Goal: Information Seeking & Learning: Learn about a topic

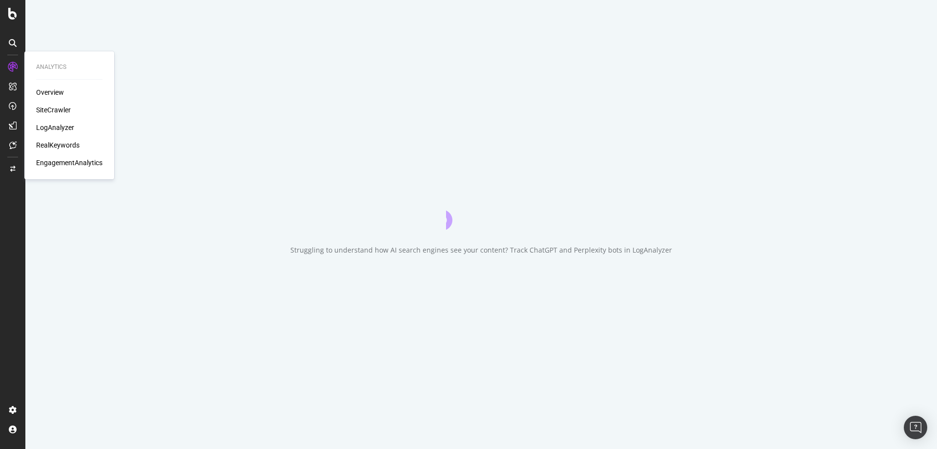
click at [59, 143] on div "RealKeywords" at bounding box center [57, 145] width 43 height 10
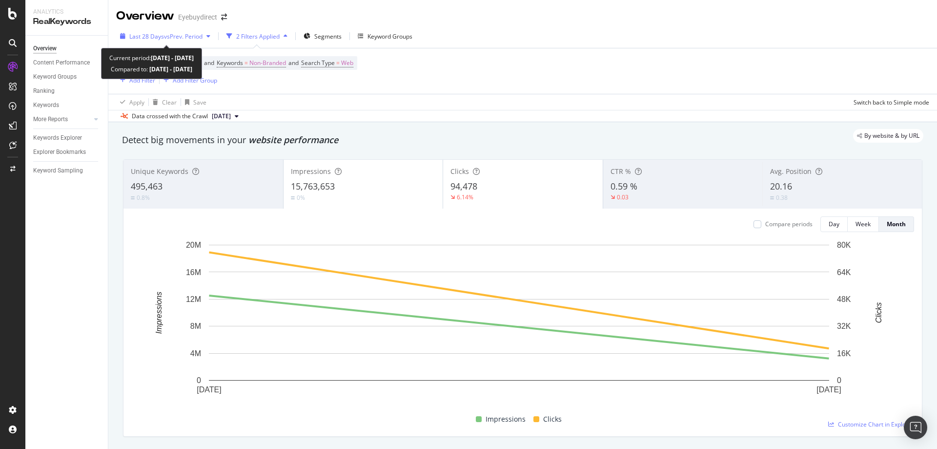
click at [174, 34] on span "vs Prev. Period" at bounding box center [183, 36] width 39 height 8
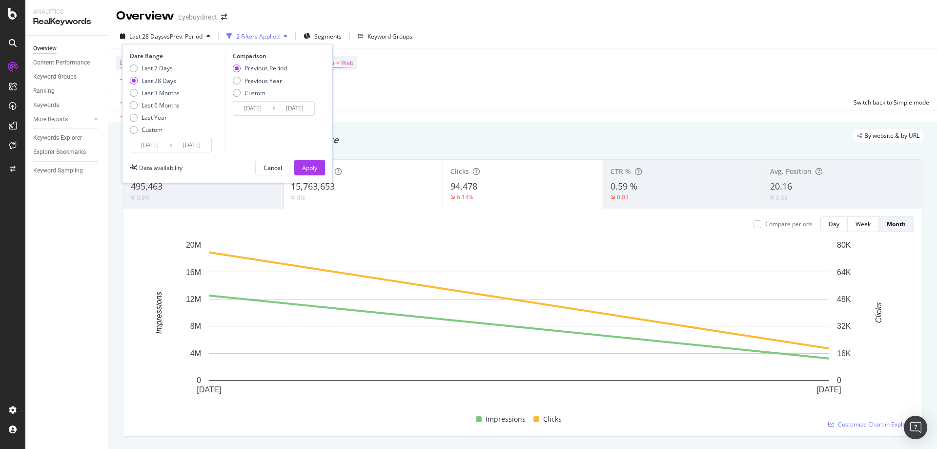
click at [147, 141] on input "[DATE]" at bounding box center [149, 145] width 39 height 14
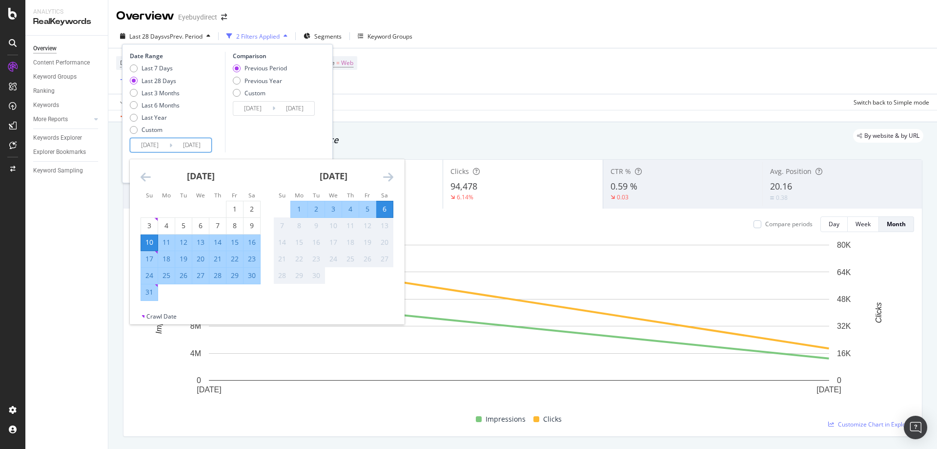
click at [143, 174] on icon "Move backward to switch to the previous month." at bounding box center [146, 177] width 10 height 12
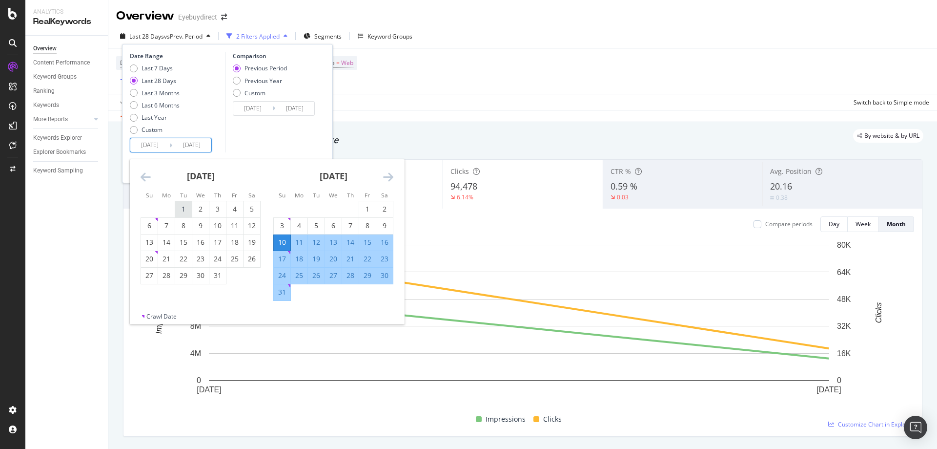
click at [179, 206] on div "1" at bounding box center [183, 209] width 17 height 10
type input "[DATE]"
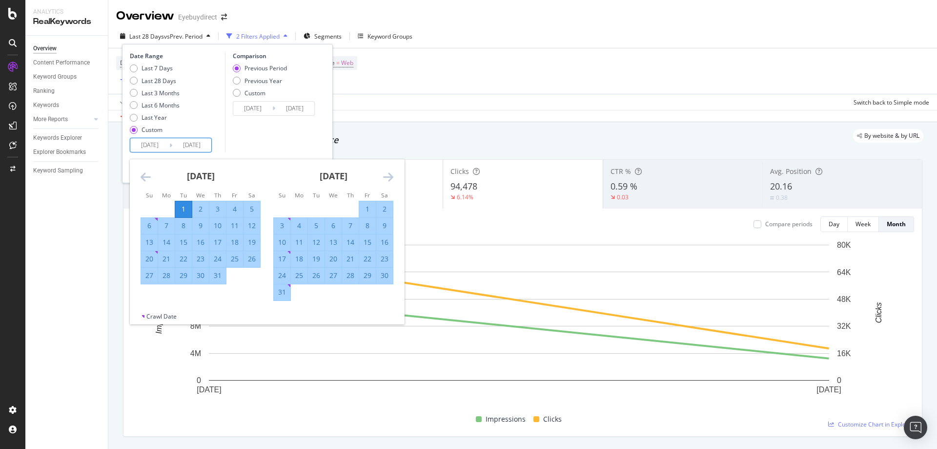
click at [218, 279] on div "31" at bounding box center [217, 275] width 17 height 10
type input "[DATE]"
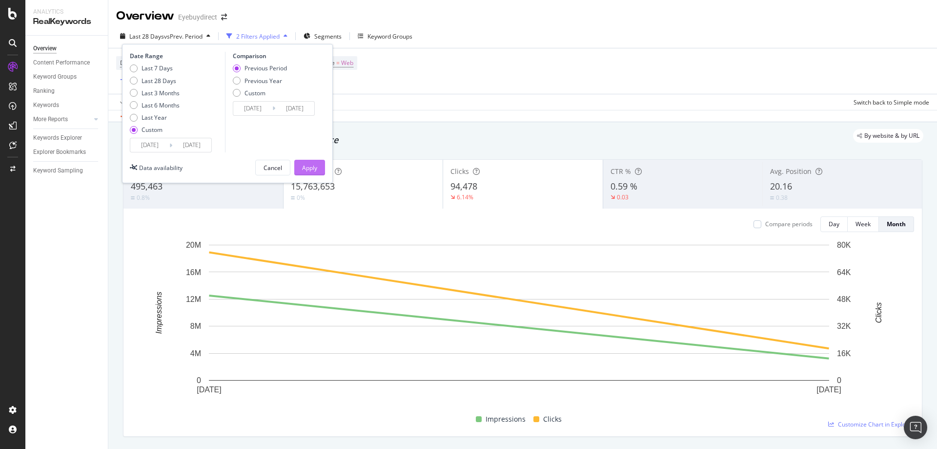
click at [310, 166] on div "Apply" at bounding box center [309, 168] width 15 height 8
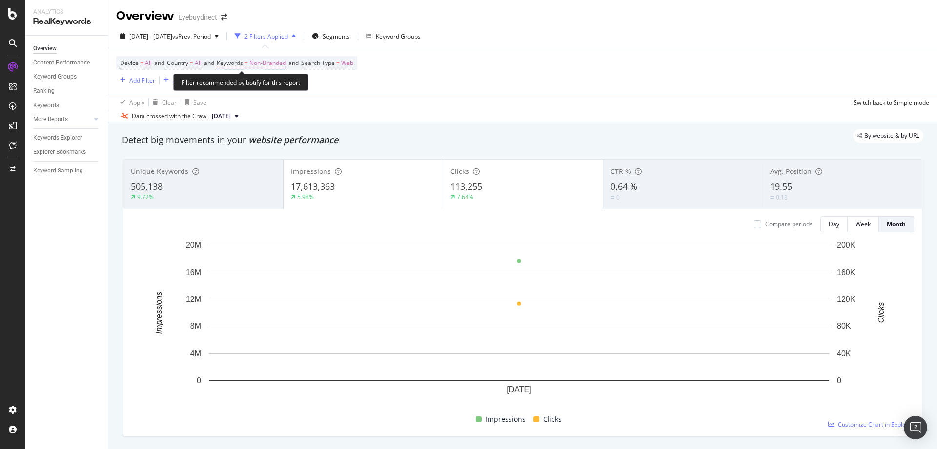
click at [274, 61] on span "Non-Branded" at bounding box center [267, 63] width 37 height 14
click at [246, 105] on div "Cancel" at bounding box center [248, 106] width 19 height 8
click at [262, 65] on span "Non-Branded" at bounding box center [267, 63] width 37 height 14
click at [254, 82] on span "Non-Branded" at bounding box center [251, 86] width 41 height 8
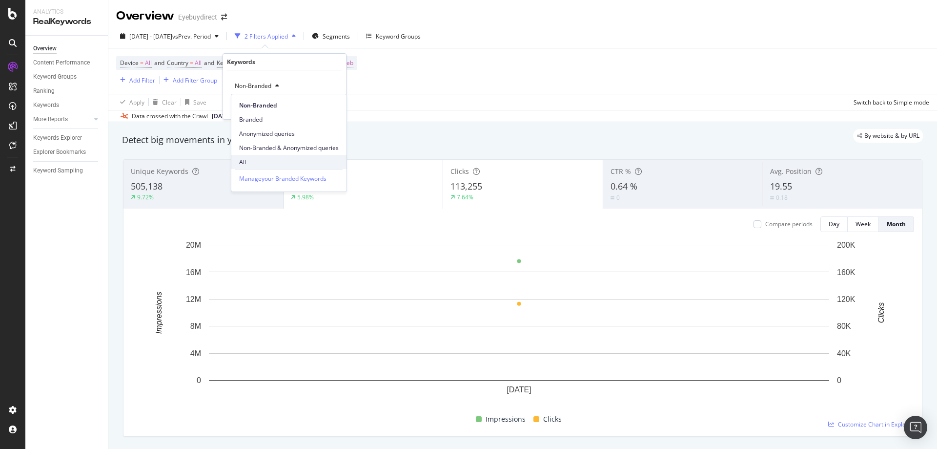
click at [244, 160] on span "All" at bounding box center [289, 162] width 100 height 9
click at [325, 106] on div "Apply" at bounding box center [330, 106] width 15 height 8
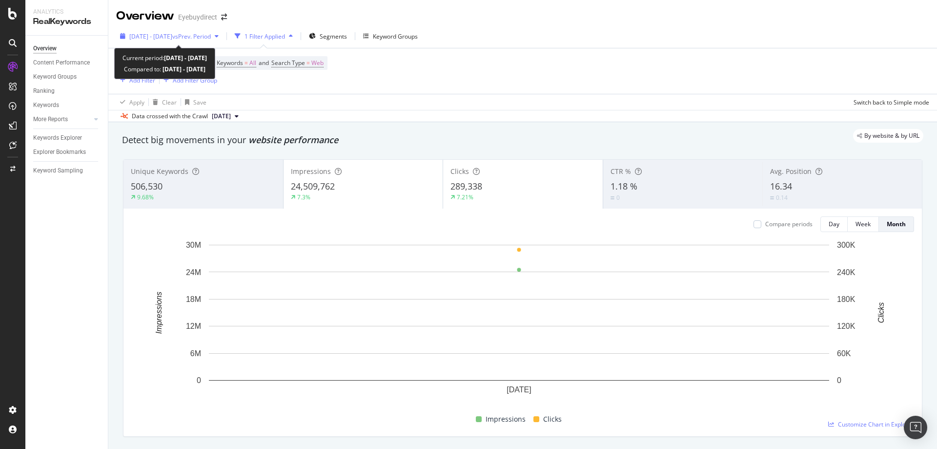
click at [191, 35] on span "vs Prev. Period" at bounding box center [191, 36] width 39 height 8
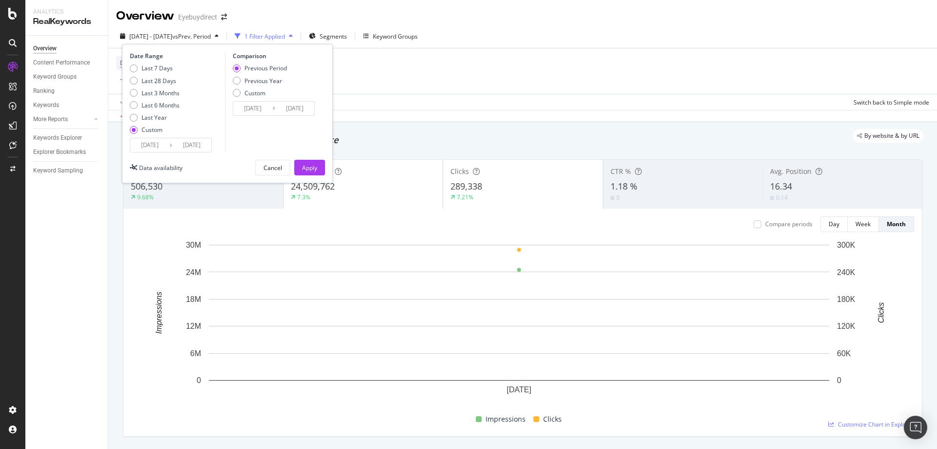
click at [148, 147] on input "[DATE]" at bounding box center [149, 145] width 39 height 14
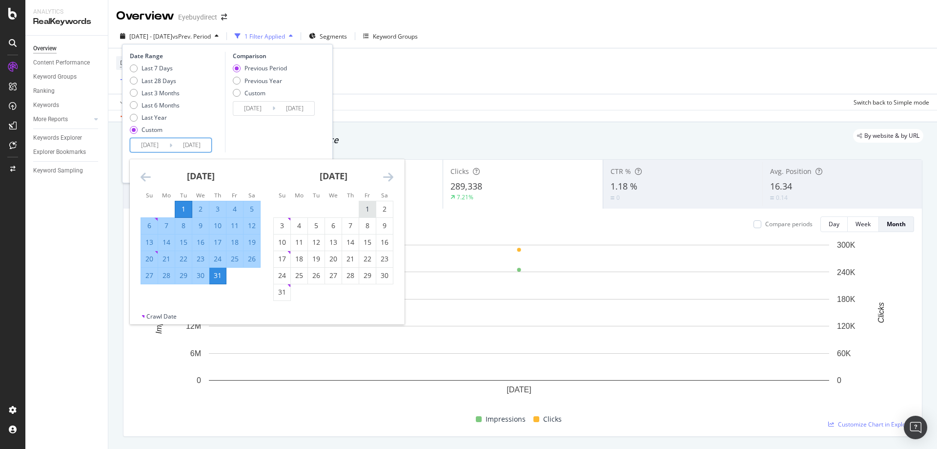
click at [366, 206] on div "1" at bounding box center [367, 209] width 17 height 10
type input "[DATE]"
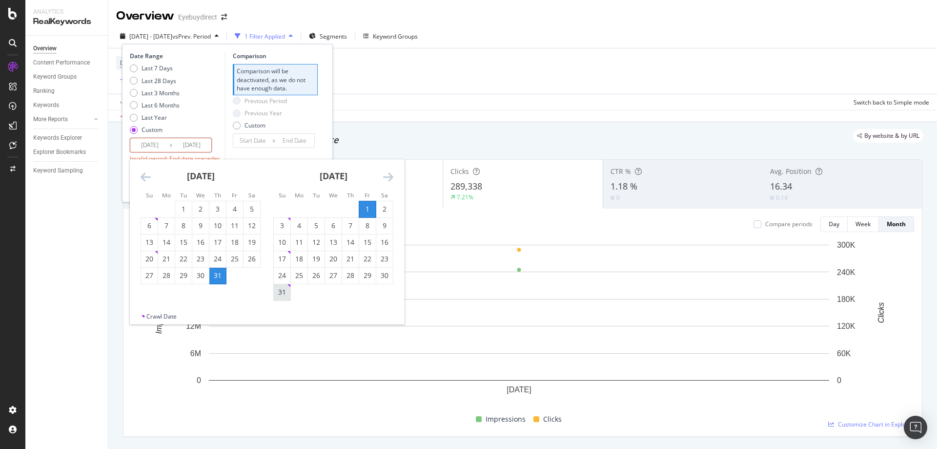
click at [287, 293] on div "31" at bounding box center [282, 292] width 17 height 10
type input "[DATE]"
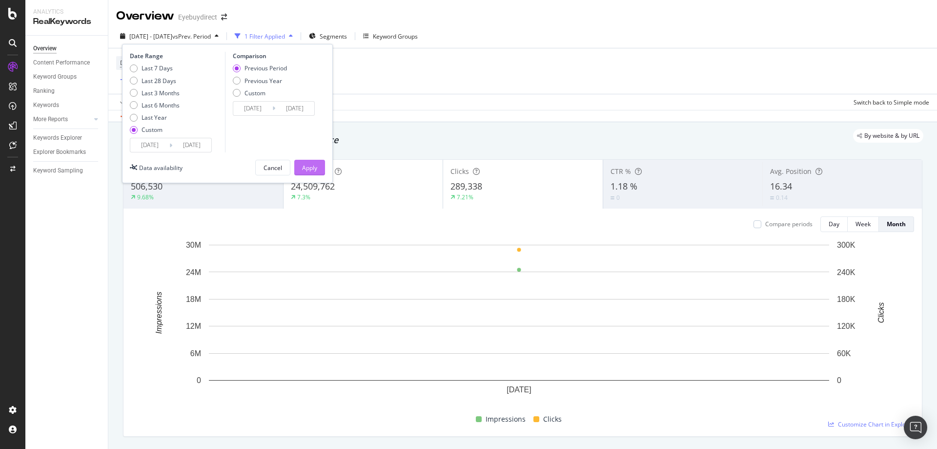
click at [309, 166] on div "Apply" at bounding box center [309, 168] width 15 height 8
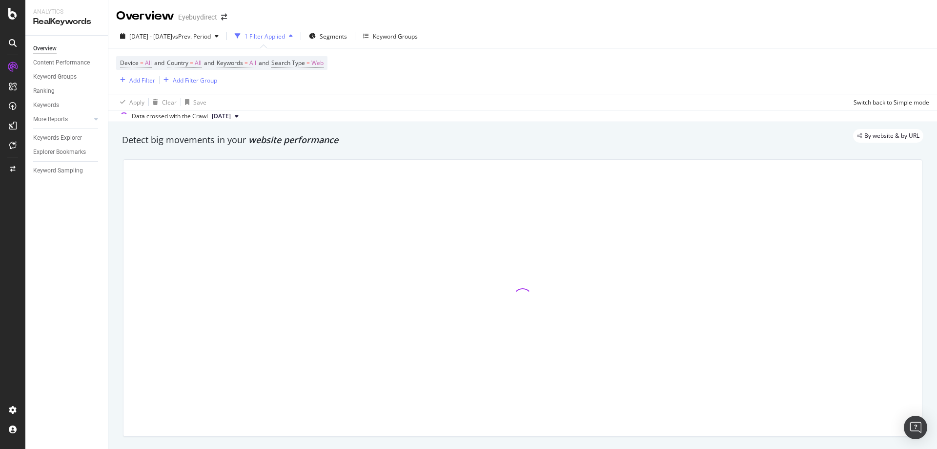
click at [560, 116] on div "Data crossed with the Crawl [DATE]" at bounding box center [522, 116] width 829 height 12
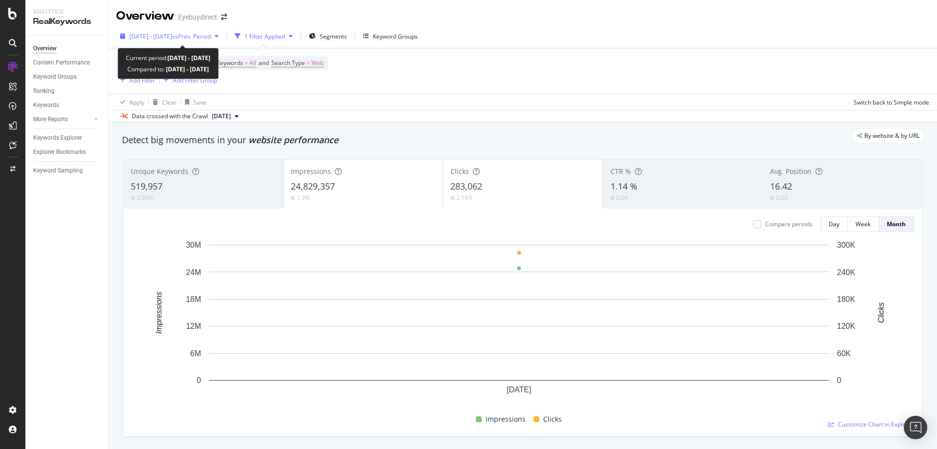
click at [208, 35] on span "vs Prev. Period" at bounding box center [191, 36] width 39 height 8
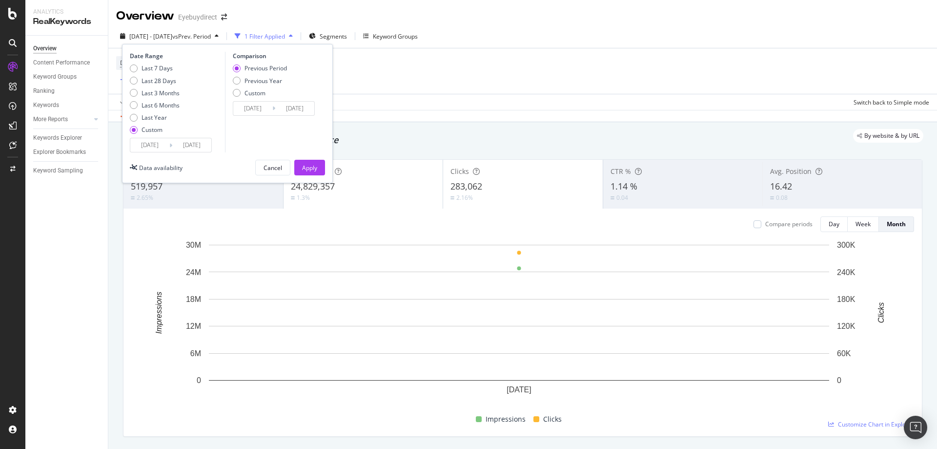
click at [138, 146] on input "[DATE]" at bounding box center [149, 145] width 39 height 14
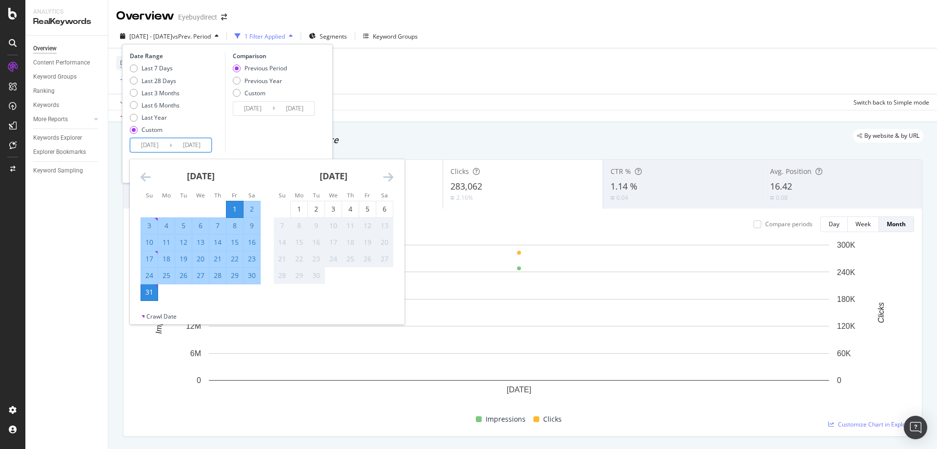
click at [139, 179] on div "[DATE] 1 2 3 4 5 6 7 8 9 10 11 12 13 14 15 16 17 18 19 20 21 22 23 24 25 26 27 …" at bounding box center [200, 230] width 133 height 142
click at [144, 176] on icon "Move backward to switch to the previous month." at bounding box center [146, 177] width 10 height 12
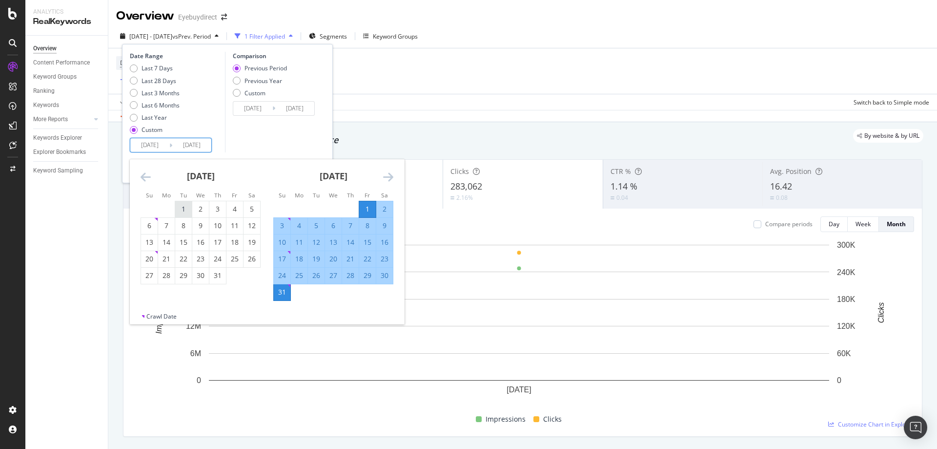
click at [187, 208] on div "1" at bounding box center [183, 209] width 17 height 10
type input "[DATE]"
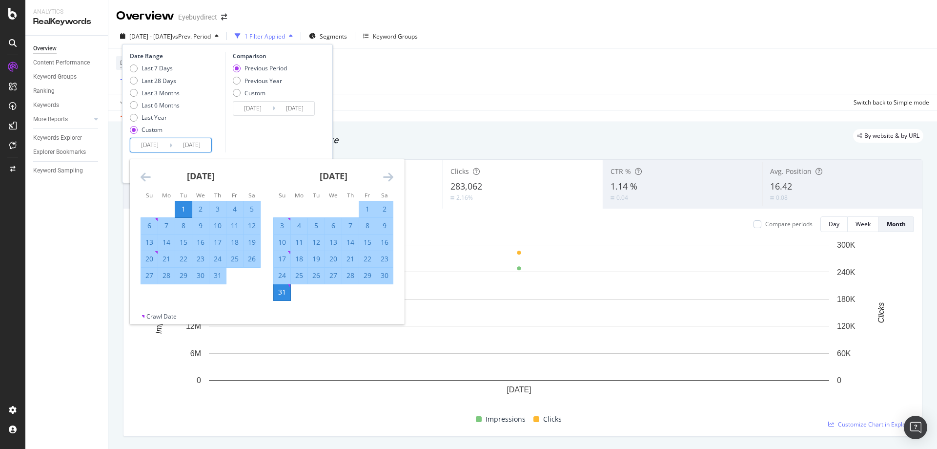
click at [218, 278] on div "31" at bounding box center [217, 275] width 17 height 10
type input "[DATE]"
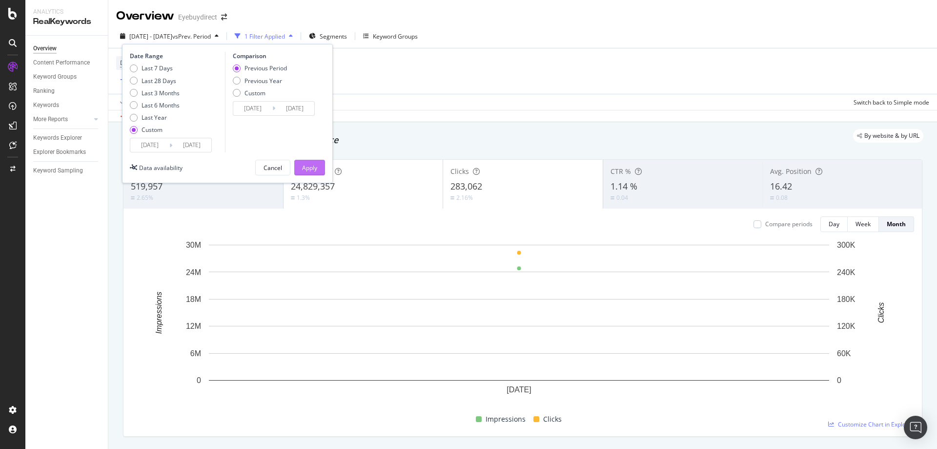
click at [304, 164] on div "Apply" at bounding box center [309, 168] width 15 height 8
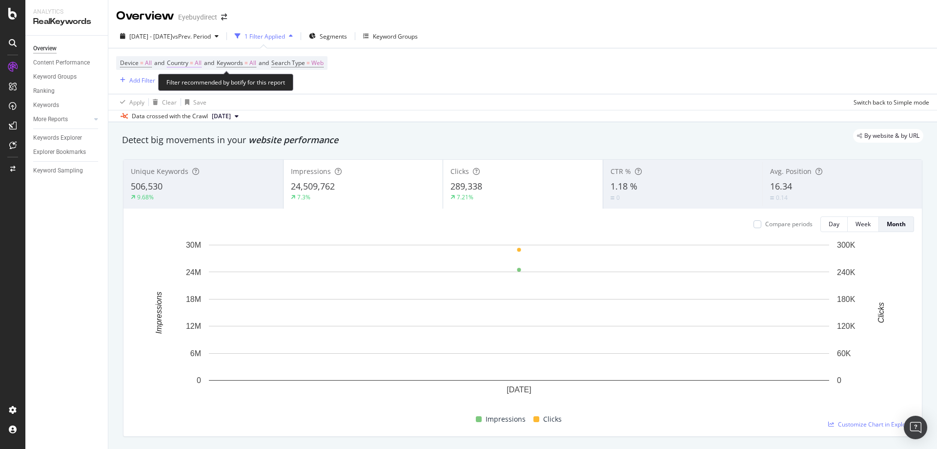
click at [188, 63] on span "Country" at bounding box center [177, 63] width 21 height 8
click at [187, 82] on div "All" at bounding box center [231, 86] width 107 height 16
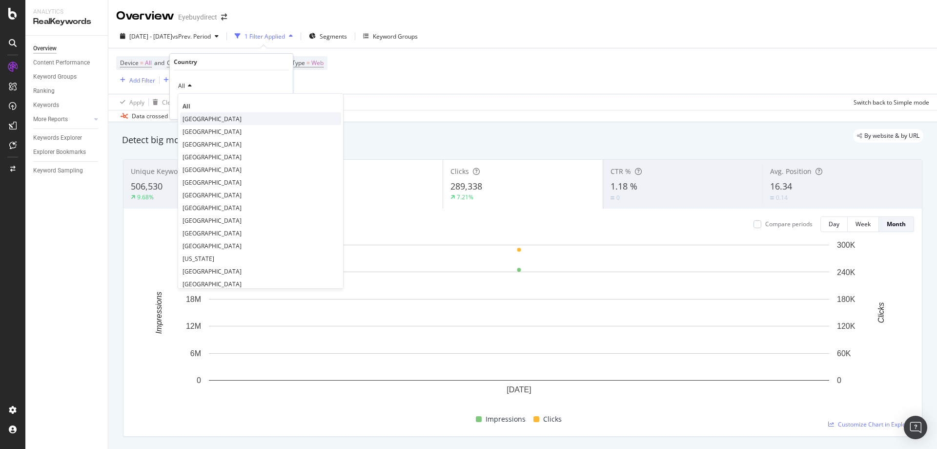
click at [195, 116] on span "[GEOGRAPHIC_DATA]" at bounding box center [212, 119] width 59 height 8
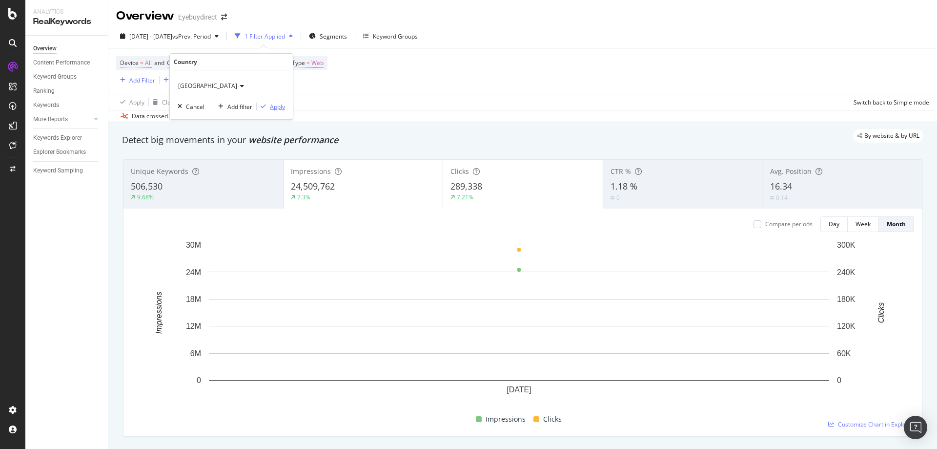
click at [270, 106] on div "Apply" at bounding box center [277, 106] width 15 height 8
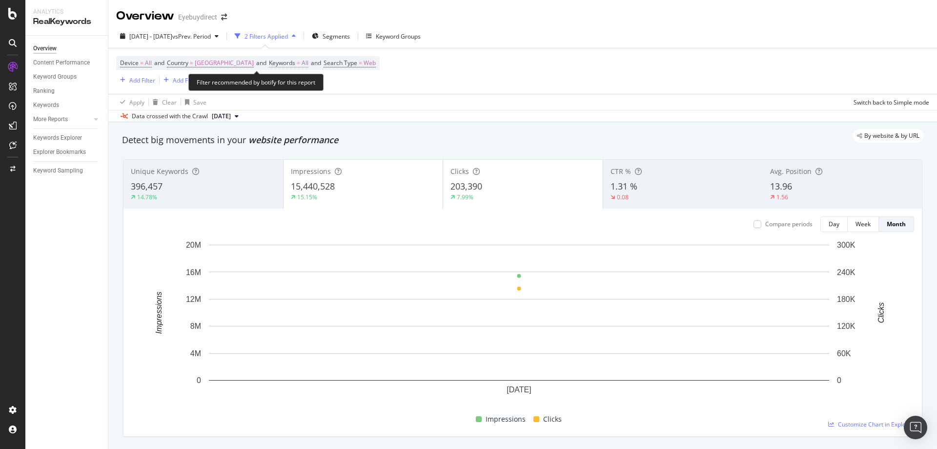
click at [295, 62] on span "Keywords" at bounding box center [282, 63] width 26 height 8
click at [298, 87] on span "All" at bounding box center [297, 86] width 11 height 8
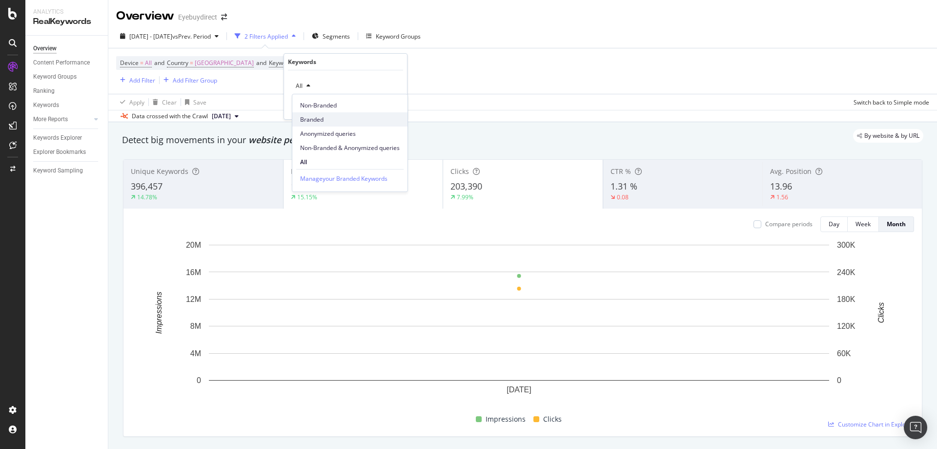
click at [308, 117] on span "Branded" at bounding box center [350, 119] width 100 height 9
click at [387, 108] on div "Apply" at bounding box center [391, 106] width 15 height 8
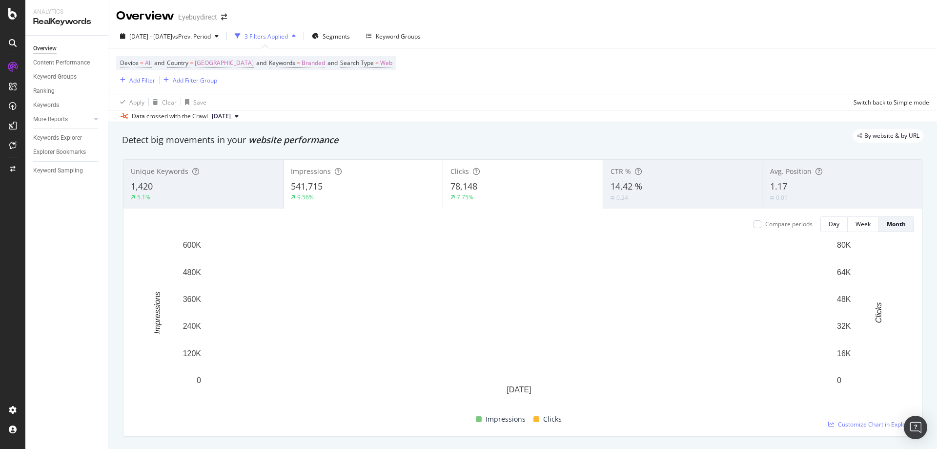
click at [485, 89] on div "Device = All and Country = [GEOGRAPHIC_DATA] and Keywords = Branded and Search …" at bounding box center [522, 70] width 813 height 45
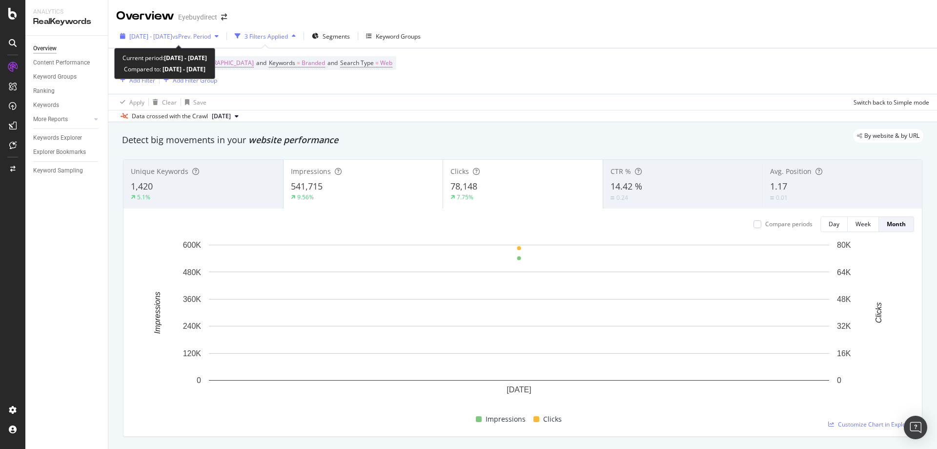
click at [172, 33] on span "[DATE] - [DATE]" at bounding box center [150, 36] width 43 height 8
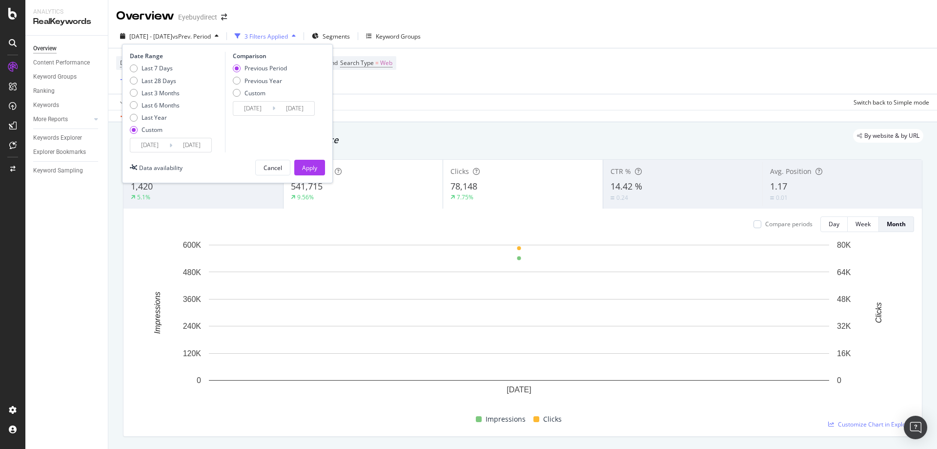
click at [145, 144] on input "[DATE]" at bounding box center [149, 145] width 39 height 14
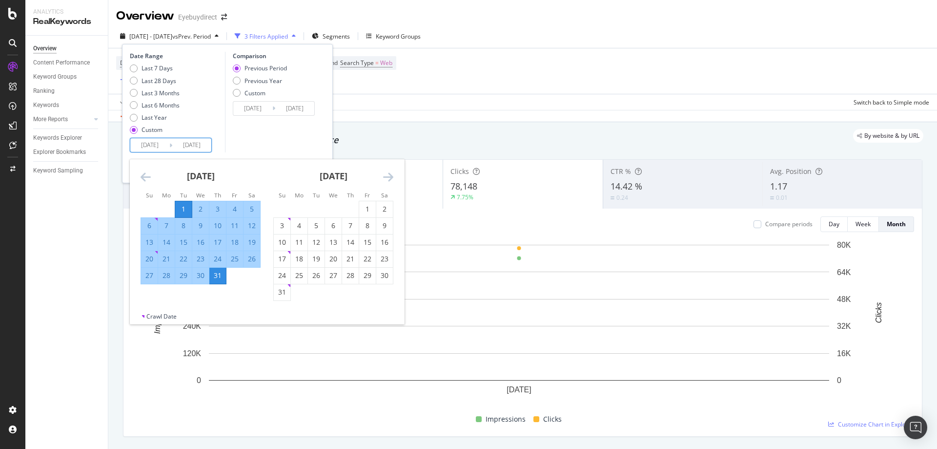
click at [143, 173] on icon "Move backward to switch to the previous month." at bounding box center [146, 177] width 10 height 12
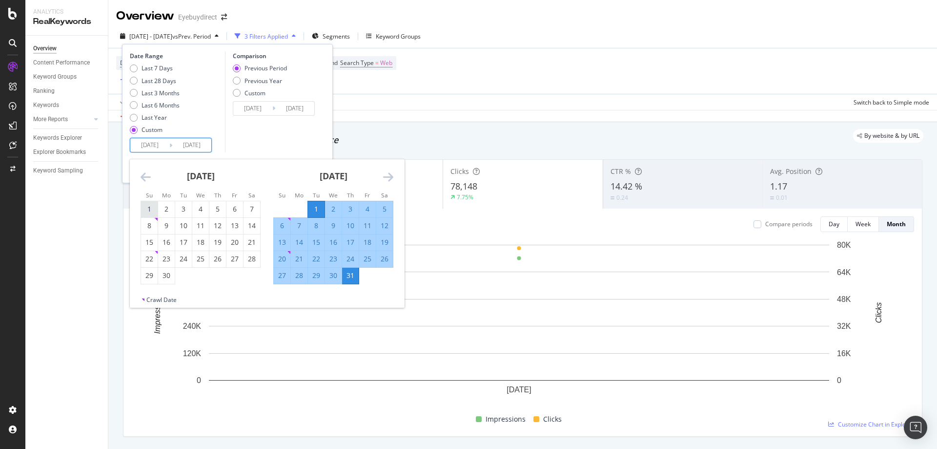
click at [153, 203] on div "1" at bounding box center [149, 209] width 17 height 16
type input "[DATE]"
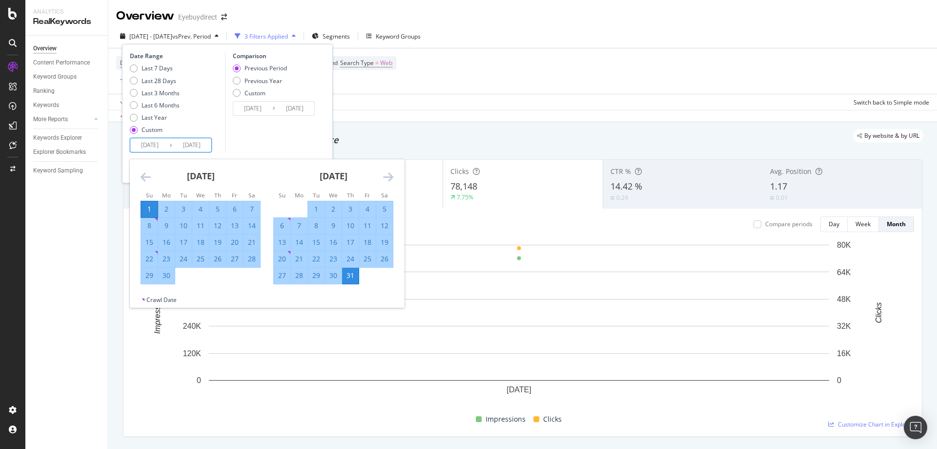
click at [168, 275] on div "30" at bounding box center [166, 275] width 17 height 10
type input "[DATE]"
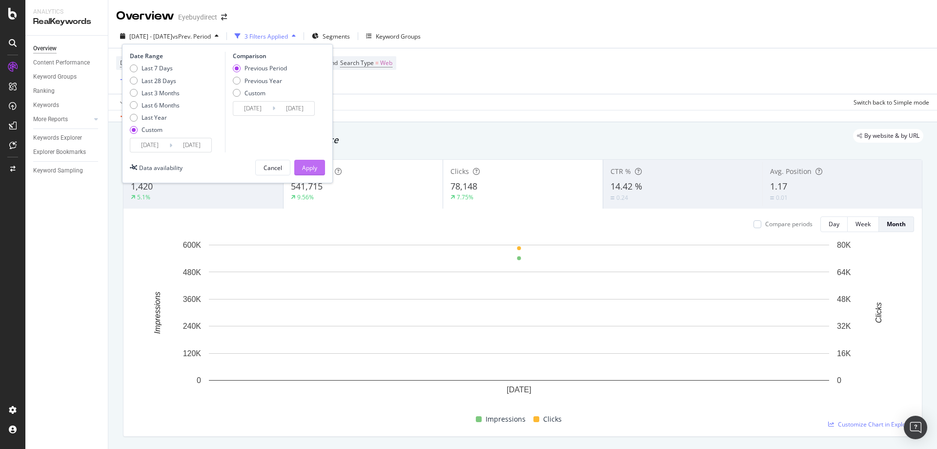
click at [312, 164] on div "Apply" at bounding box center [309, 168] width 15 height 8
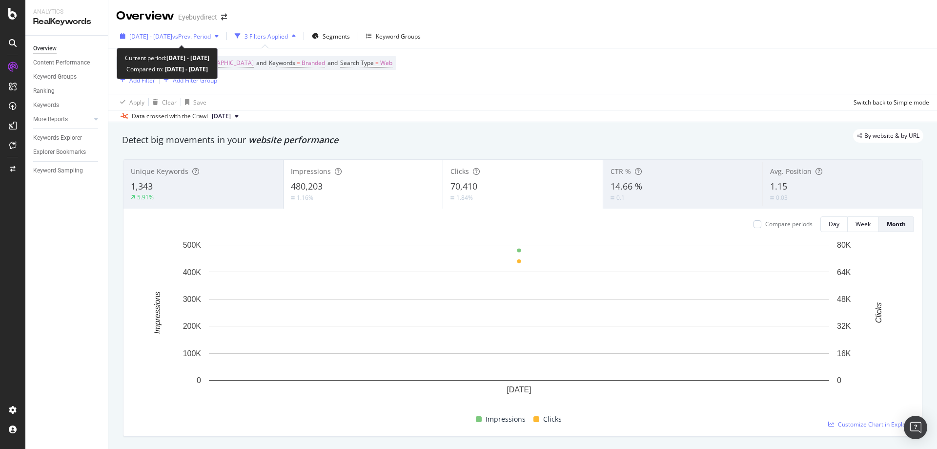
click at [172, 39] on span "[DATE] - [DATE]" at bounding box center [150, 36] width 43 height 8
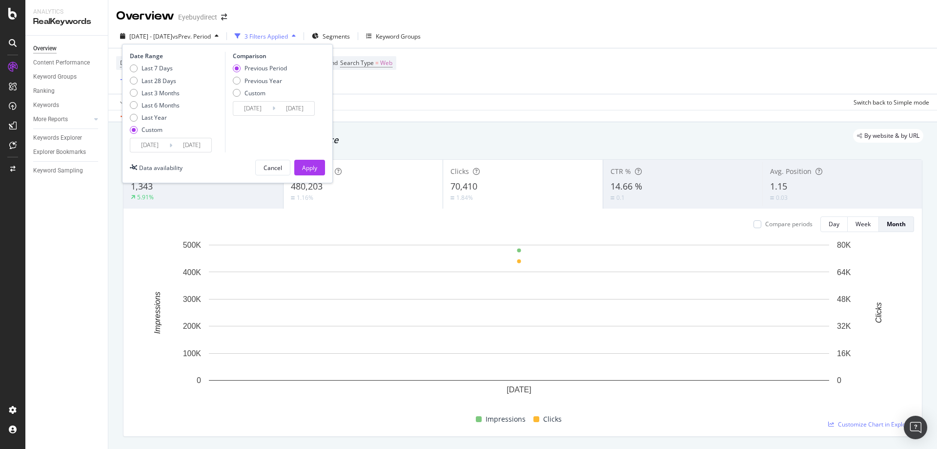
click at [144, 147] on input "[DATE]" at bounding box center [149, 145] width 39 height 14
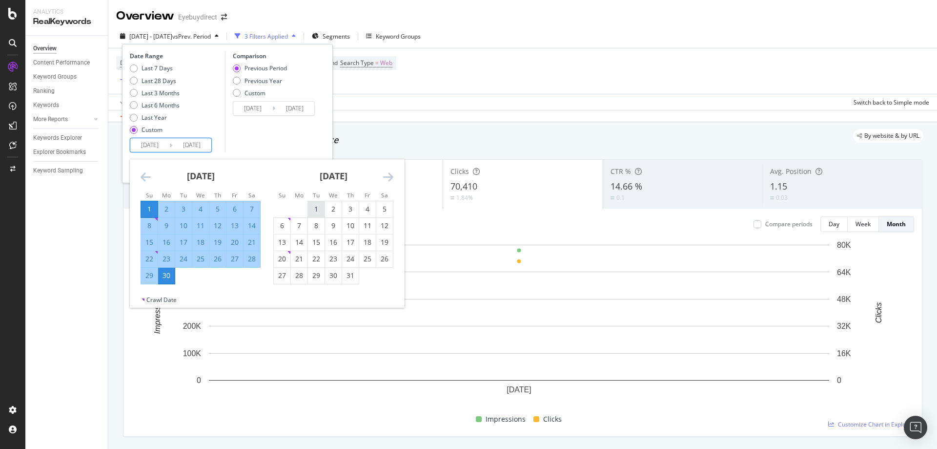
click at [316, 204] on div "1" at bounding box center [316, 209] width 17 height 10
type input "[DATE]"
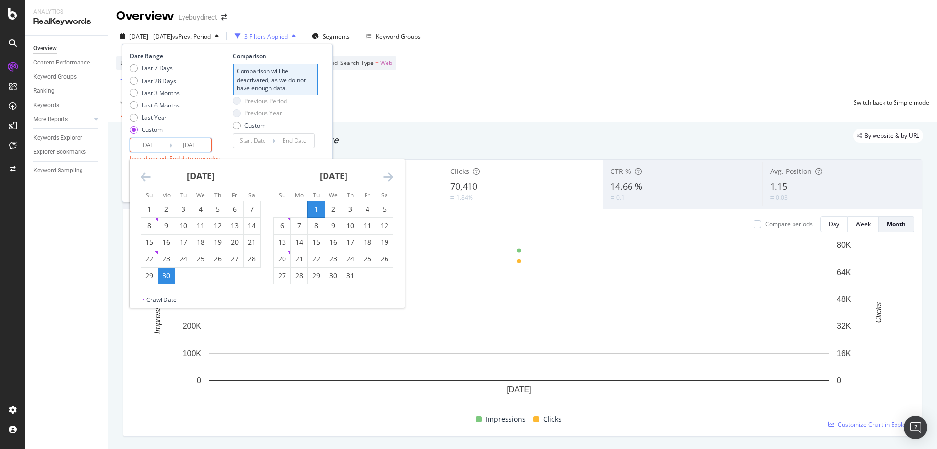
click at [347, 274] on div "31" at bounding box center [350, 275] width 17 height 10
type input "[DATE]"
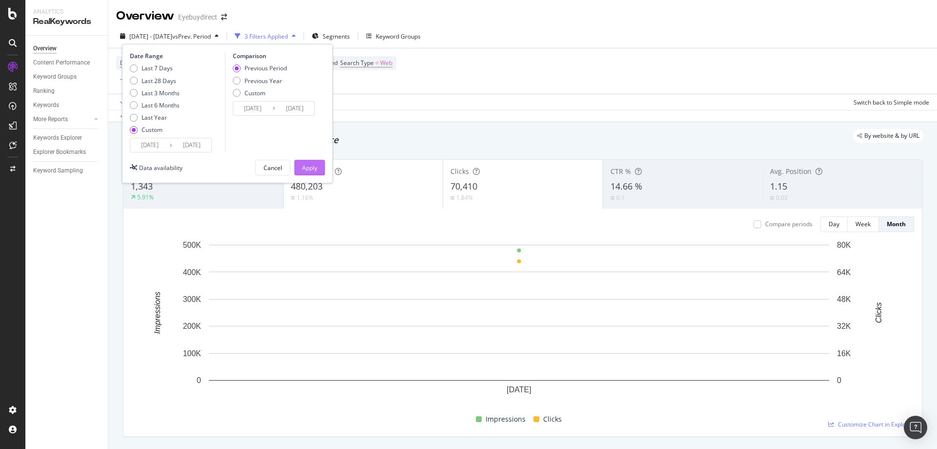
click at [312, 164] on div "Apply" at bounding box center [309, 168] width 15 height 8
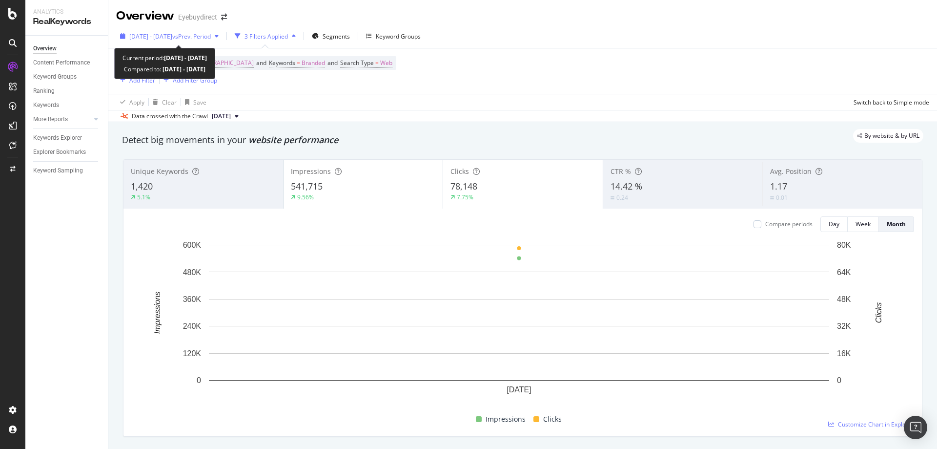
click at [194, 36] on span "vs Prev. Period" at bounding box center [191, 36] width 39 height 8
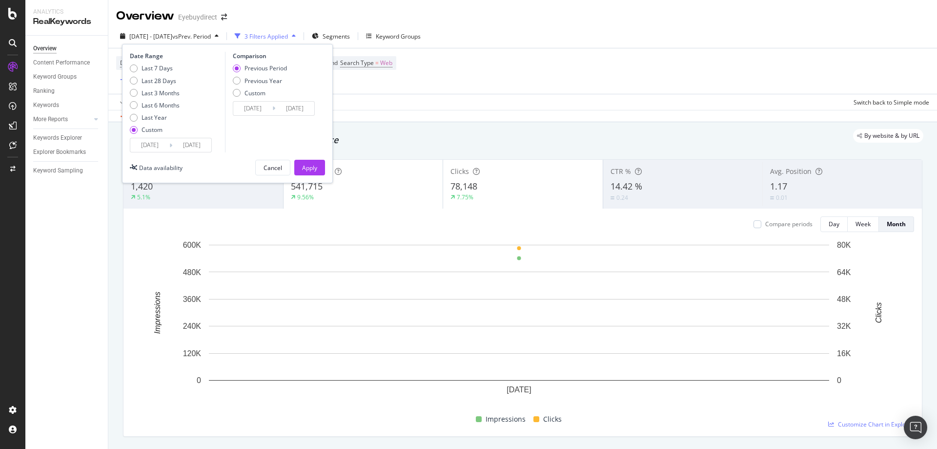
click at [150, 151] on input "[DATE]" at bounding box center [149, 145] width 39 height 14
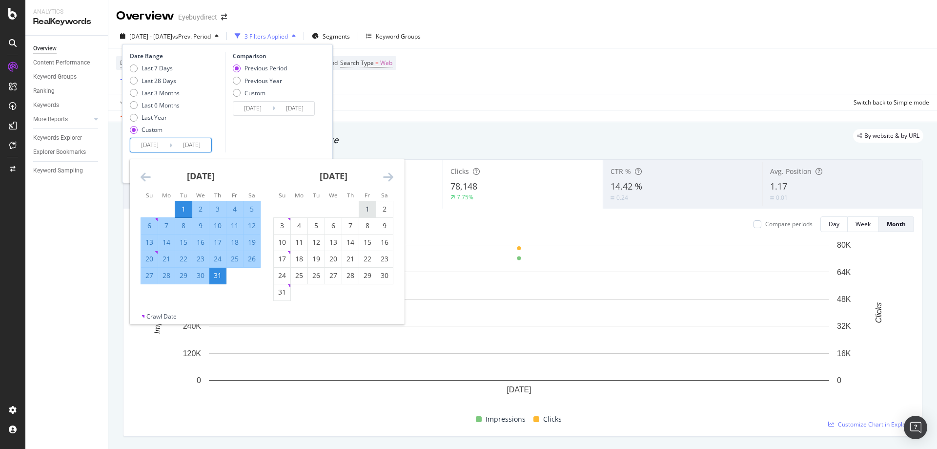
click at [372, 209] on div "1" at bounding box center [367, 209] width 17 height 10
type input "[DATE]"
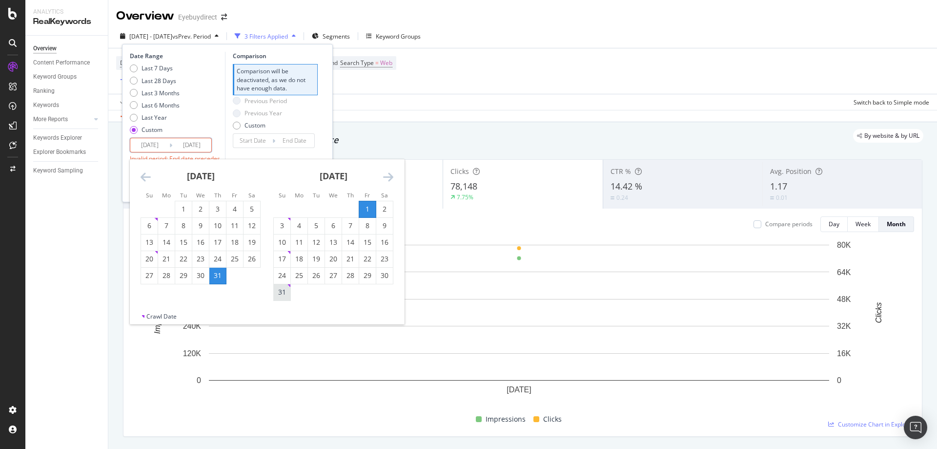
click at [282, 292] on div "31" at bounding box center [282, 292] width 17 height 10
type input "[DATE]"
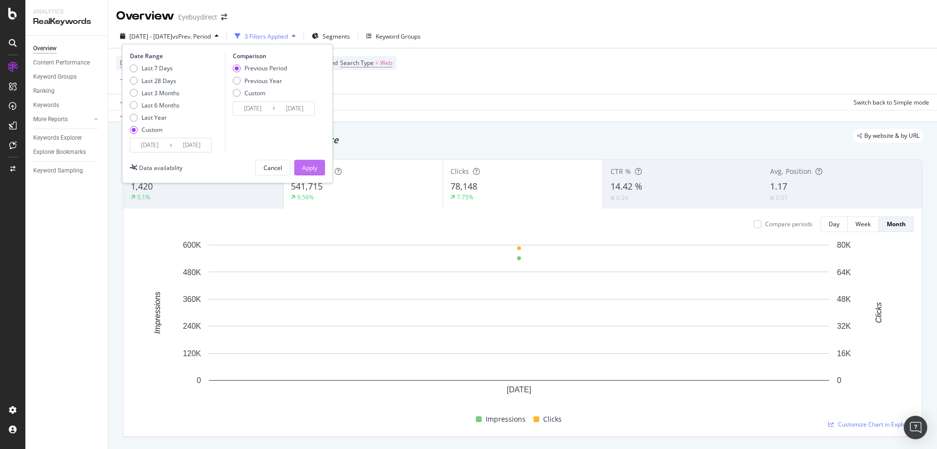
click at [310, 161] on div "Apply" at bounding box center [309, 167] width 15 height 15
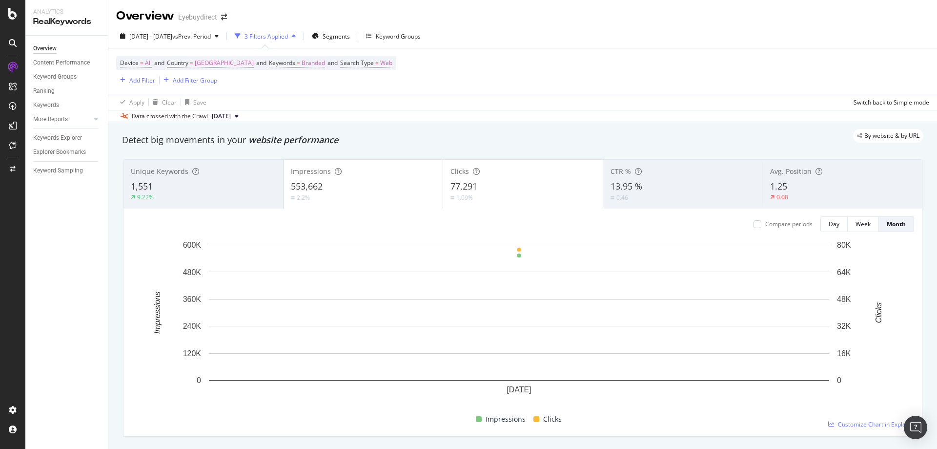
click at [487, 83] on div "Device = All and Country = [GEOGRAPHIC_DATA] and Keywords = Branded and Search …" at bounding box center [522, 70] width 813 height 45
click at [421, 38] on div "Keyword Groups" at bounding box center [398, 36] width 45 height 8
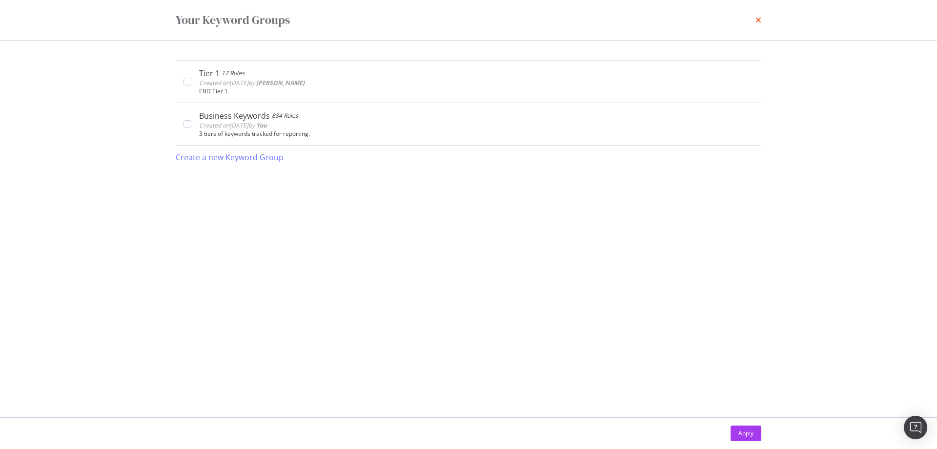
click at [758, 20] on icon "times" at bounding box center [759, 20] width 6 height 8
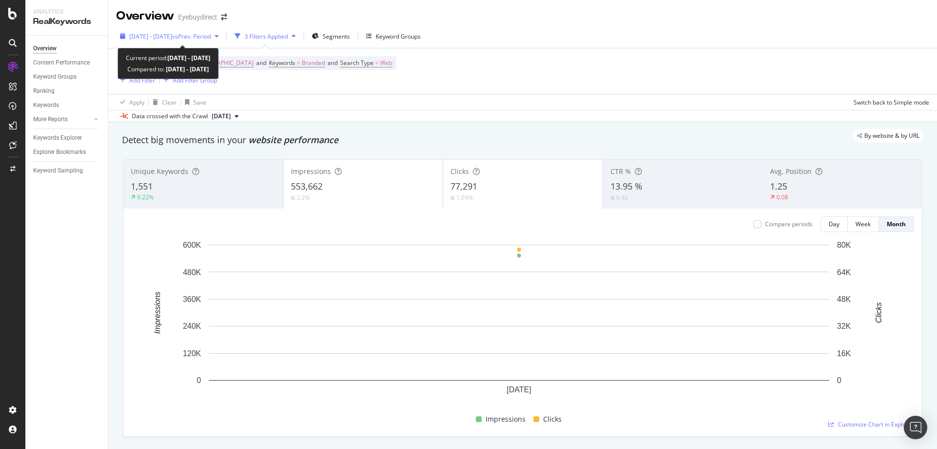
click at [172, 36] on span "[DATE] - [DATE]" at bounding box center [150, 36] width 43 height 8
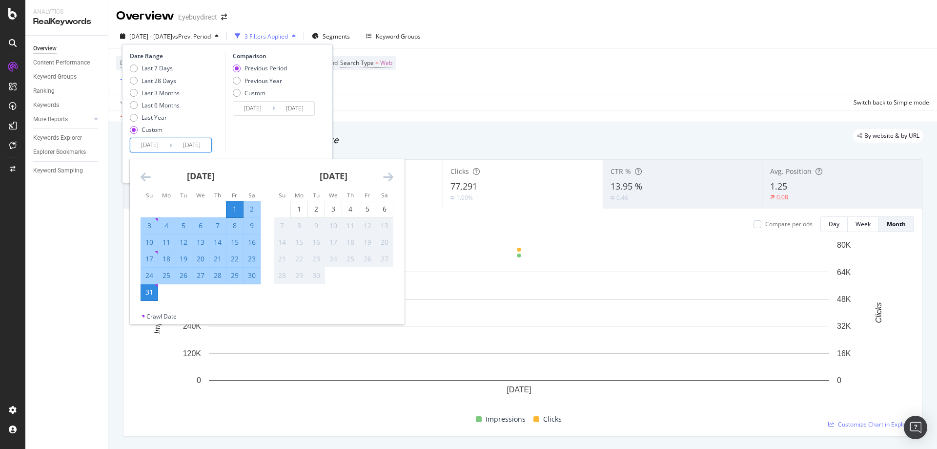
click at [151, 146] on input "[DATE]" at bounding box center [149, 145] width 39 height 14
click at [146, 175] on icon "Move backward to switch to the previous month." at bounding box center [146, 177] width 10 height 12
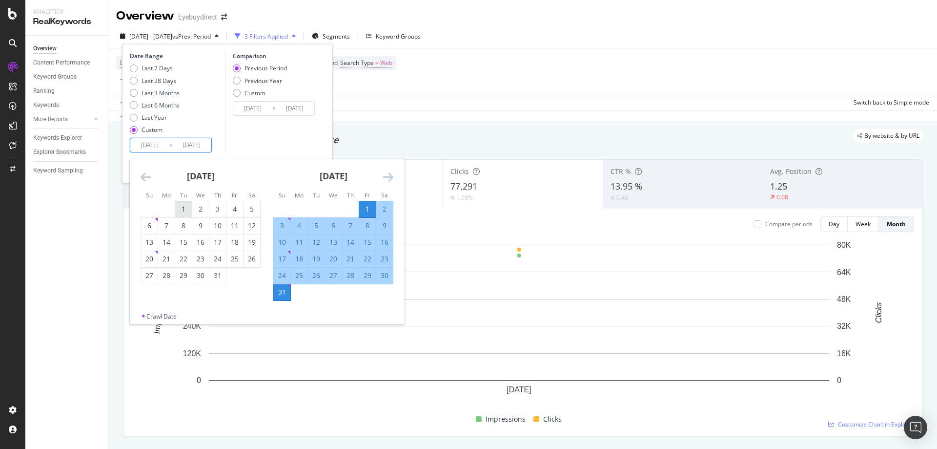
click at [181, 209] on div "1" at bounding box center [183, 209] width 17 height 10
type input "[DATE]"
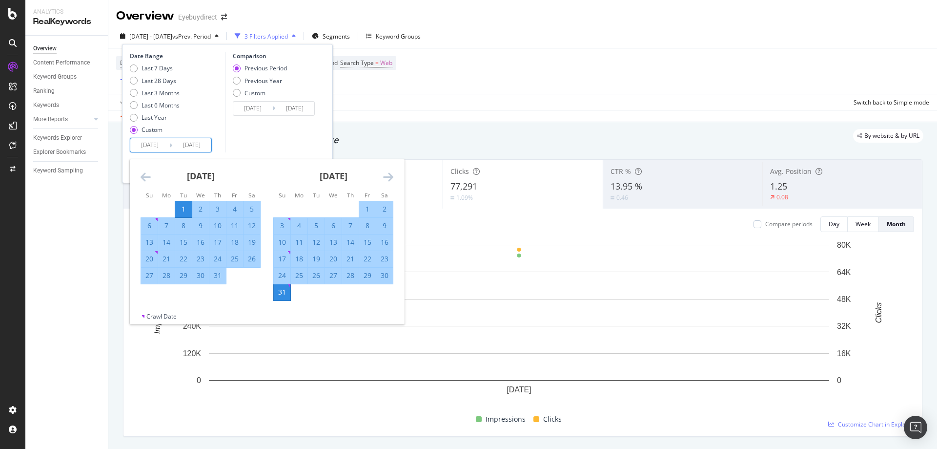
click at [214, 277] on div "31" at bounding box center [217, 275] width 17 height 10
type input "[DATE]"
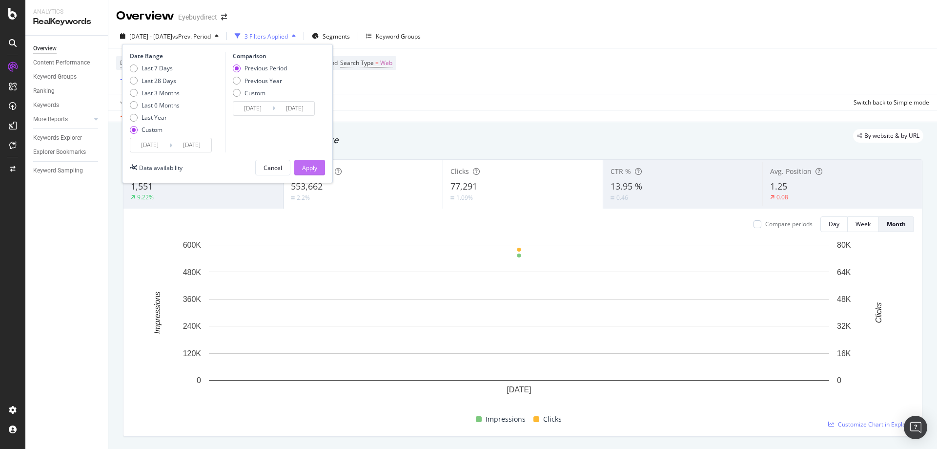
click at [312, 171] on div "Apply" at bounding box center [309, 168] width 15 height 8
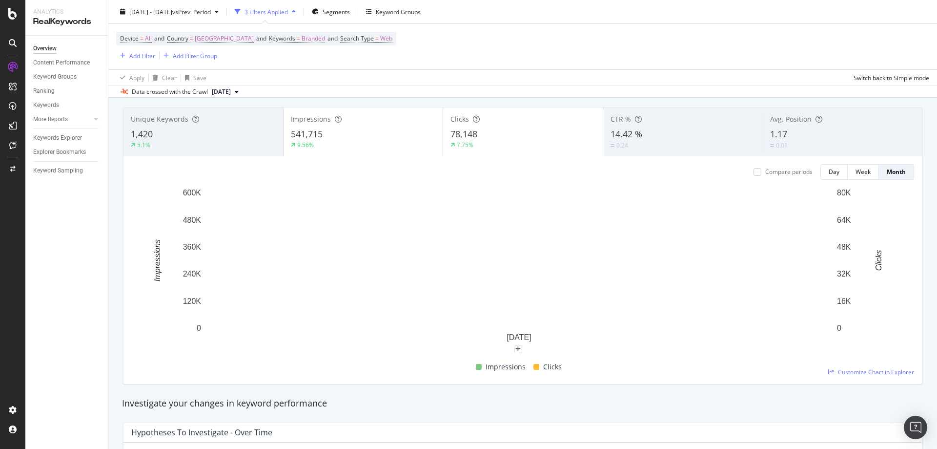
scroll to position [98, 0]
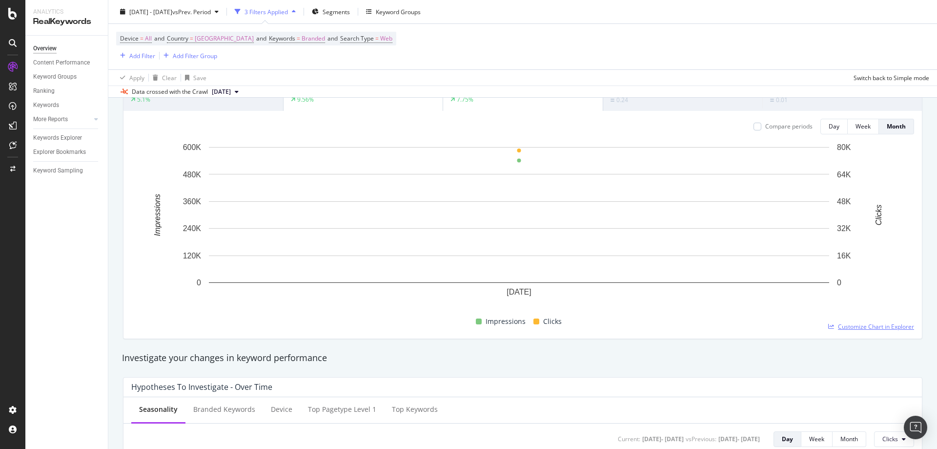
click at [871, 328] on span "Customize Chart in Explorer" at bounding box center [876, 326] width 76 height 8
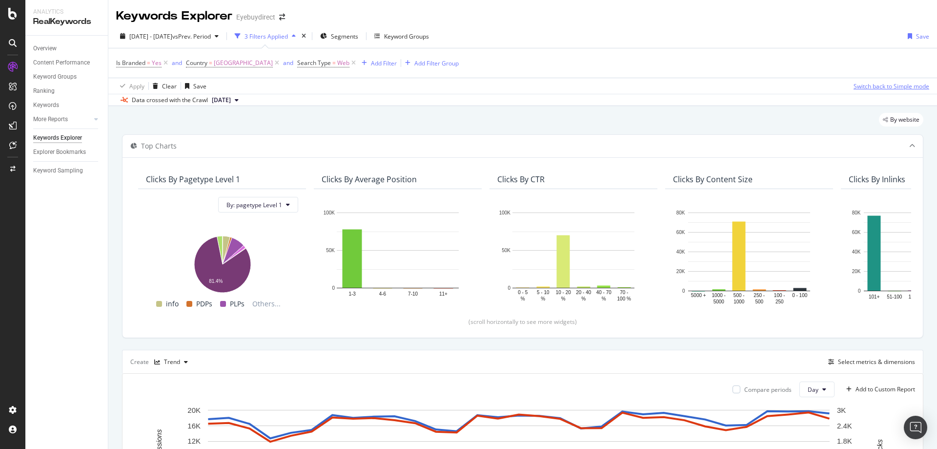
click at [879, 83] on div "Switch back to Simple mode" at bounding box center [892, 86] width 76 height 8
click at [887, 87] on div "Switch to Advanced Mode" at bounding box center [895, 86] width 70 height 8
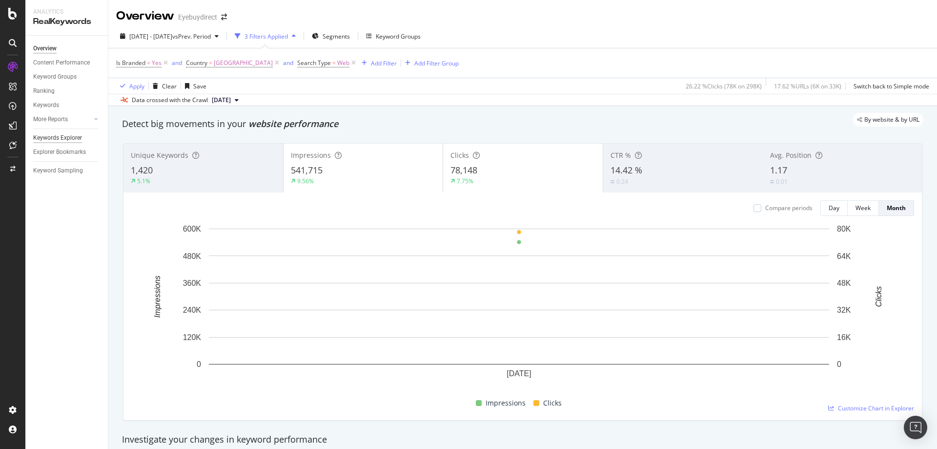
click at [70, 133] on div "Keywords Explorer" at bounding box center [57, 138] width 49 height 10
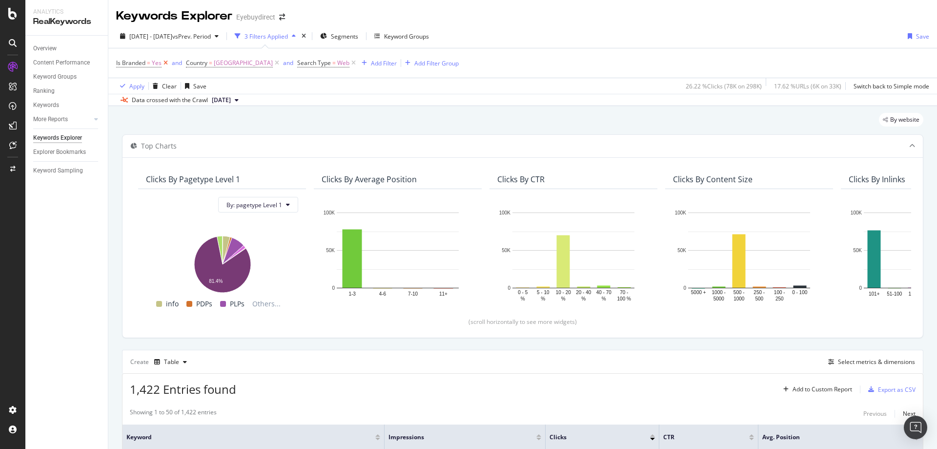
click at [163, 62] on icon at bounding box center [166, 63] width 8 height 10
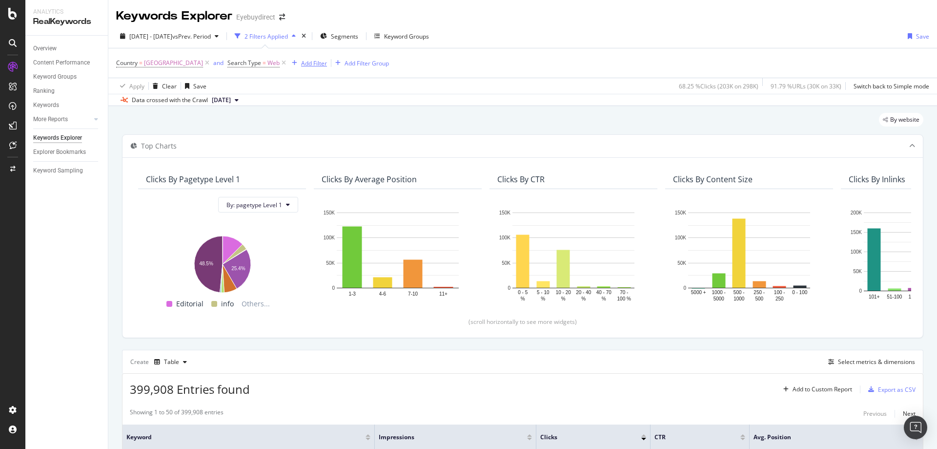
click at [313, 61] on div "Add Filter" at bounding box center [314, 63] width 26 height 8
click at [520, 70] on div "Country = [GEOGRAPHIC_DATA] and Search Type = Web Add Filter Add Filter Group" at bounding box center [522, 62] width 813 height 29
click at [317, 62] on div "Add Filter" at bounding box center [314, 63] width 26 height 8
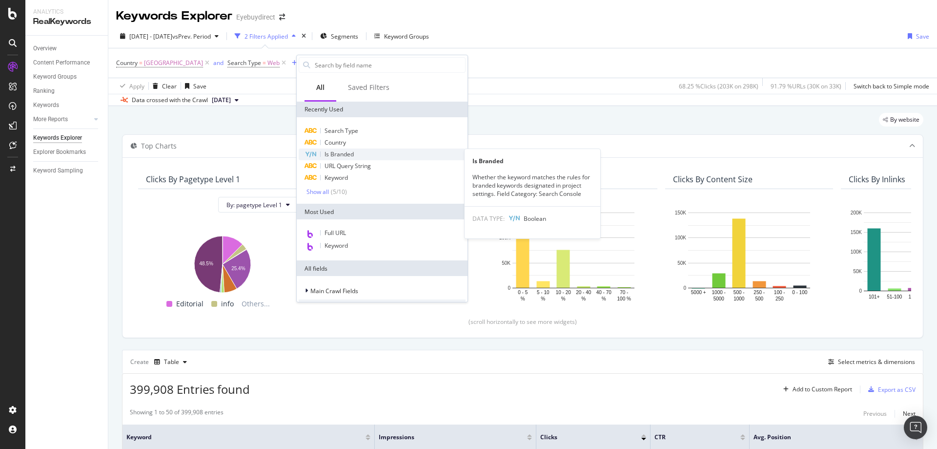
click at [340, 151] on span "Is Branded" at bounding box center [339, 154] width 29 height 8
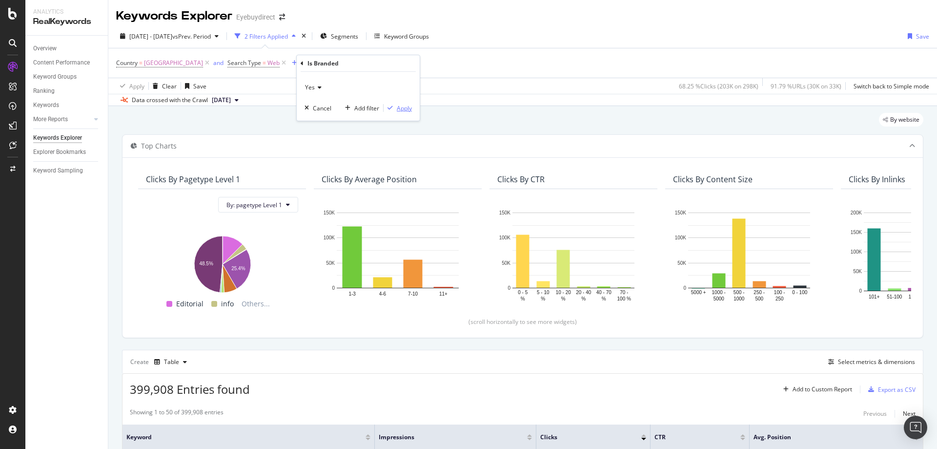
drag, startPoint x: 397, startPoint y: 109, endPoint x: 416, endPoint y: 133, distance: 29.9
click at [397, 109] on div "Apply" at bounding box center [404, 108] width 15 height 8
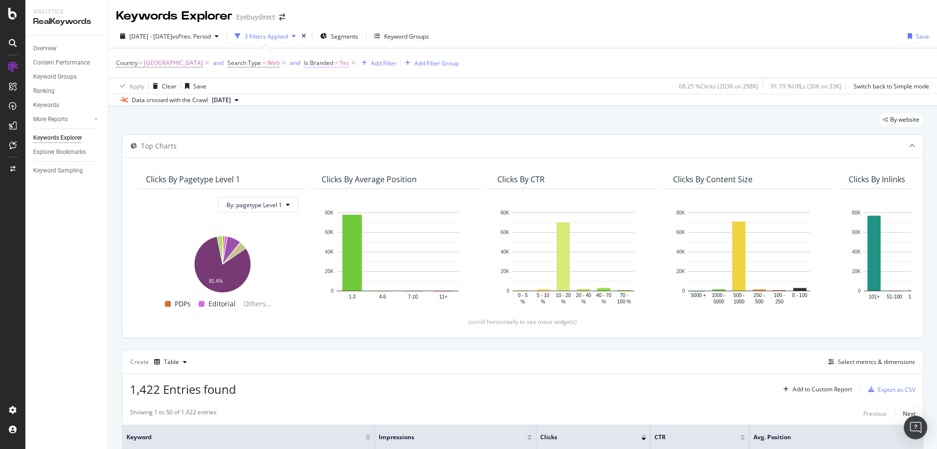
click at [331, 64] on span "Is Branded" at bounding box center [318, 63] width 29 height 8
click at [329, 82] on span "Yes" at bounding box center [327, 86] width 10 height 8
click at [328, 117] on span "No" at bounding box center [330, 119] width 8 height 8
click at [424, 110] on div "Apply" at bounding box center [420, 106] width 15 height 8
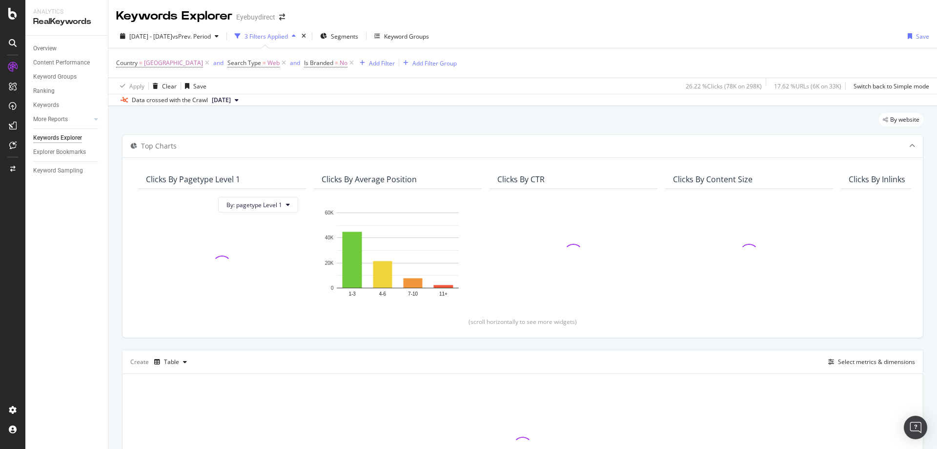
click at [512, 118] on div "By website" at bounding box center [522, 123] width 801 height 21
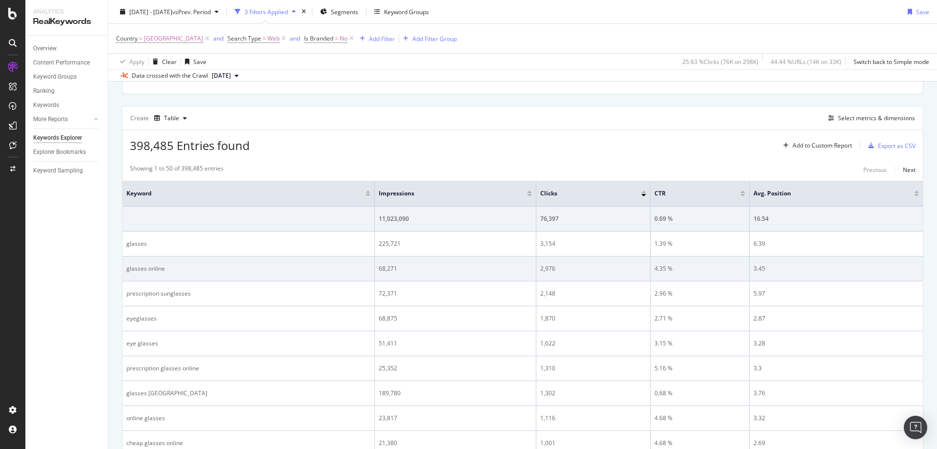
scroll to position [244, 0]
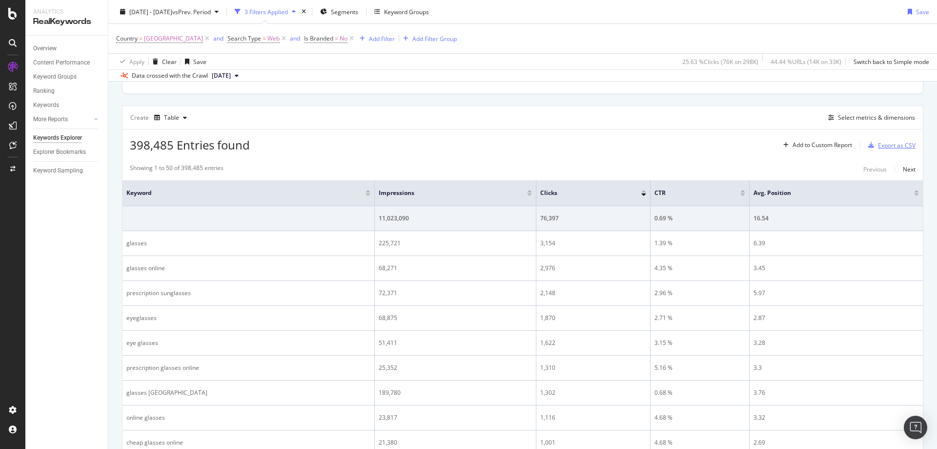
click at [880, 145] on div "Export as CSV" at bounding box center [897, 145] width 38 height 8
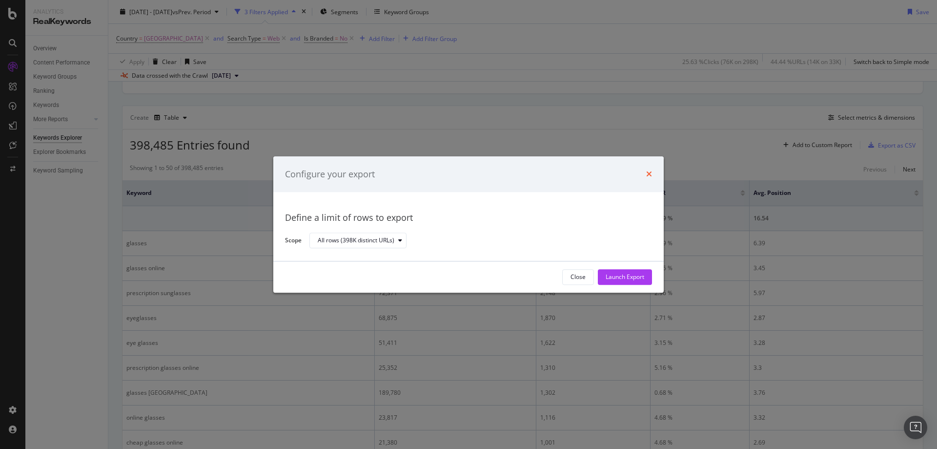
click at [648, 174] on icon "times" at bounding box center [649, 174] width 6 height 8
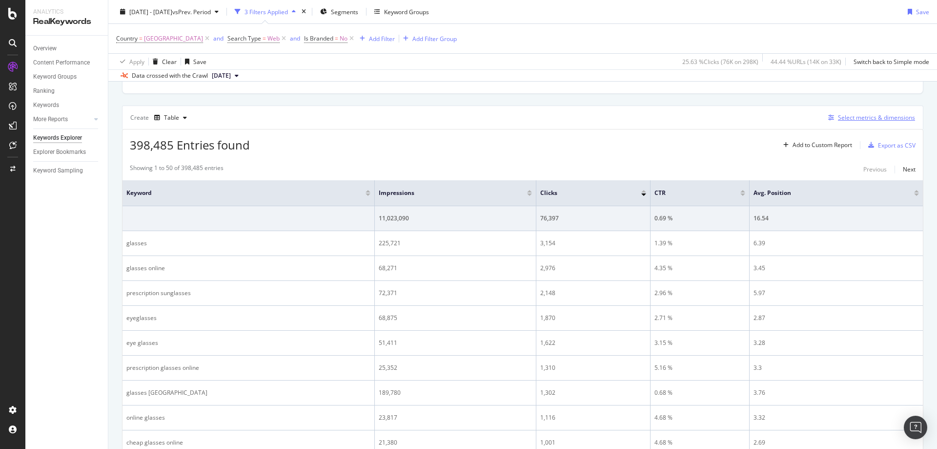
click at [841, 113] on div "Select metrics & dimensions" at bounding box center [876, 117] width 77 height 8
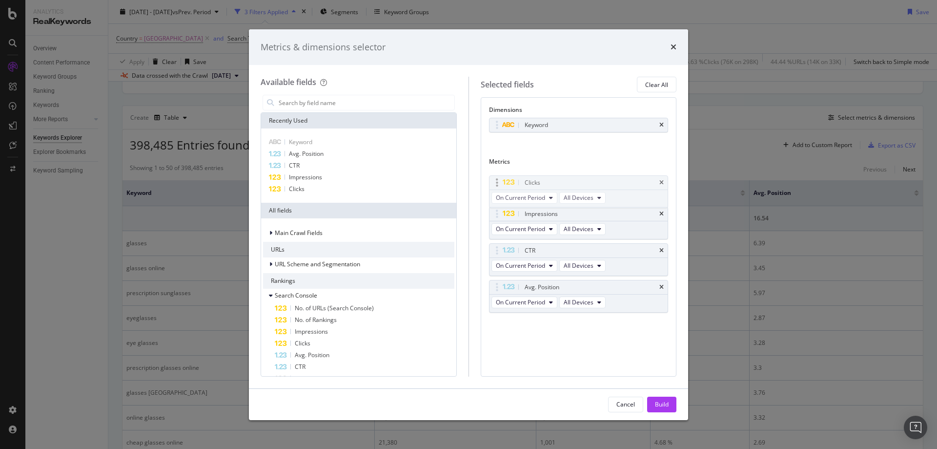
drag, startPoint x: 561, startPoint y: 213, endPoint x: 561, endPoint y: 181, distance: 32.2
click at [561, 181] on body "Analytics RealKeywords Overview Content Performance Keyword Groups Ranking Keyw…" at bounding box center [468, 224] width 937 height 449
click at [658, 401] on div "Build" at bounding box center [662, 404] width 14 height 8
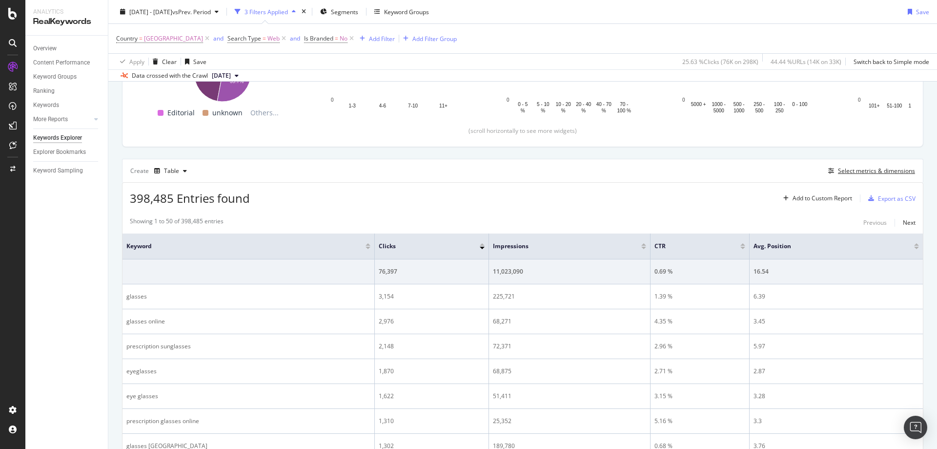
scroll to position [195, 0]
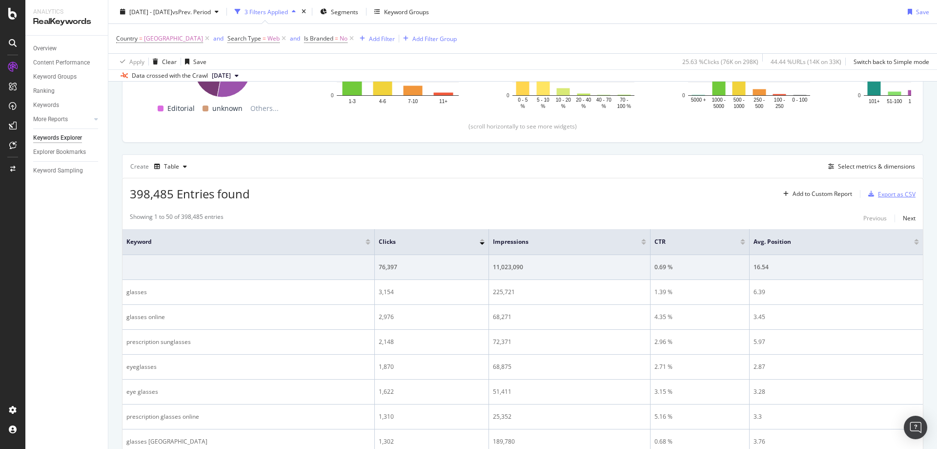
click at [878, 192] on div "Export as CSV" at bounding box center [897, 194] width 38 height 8
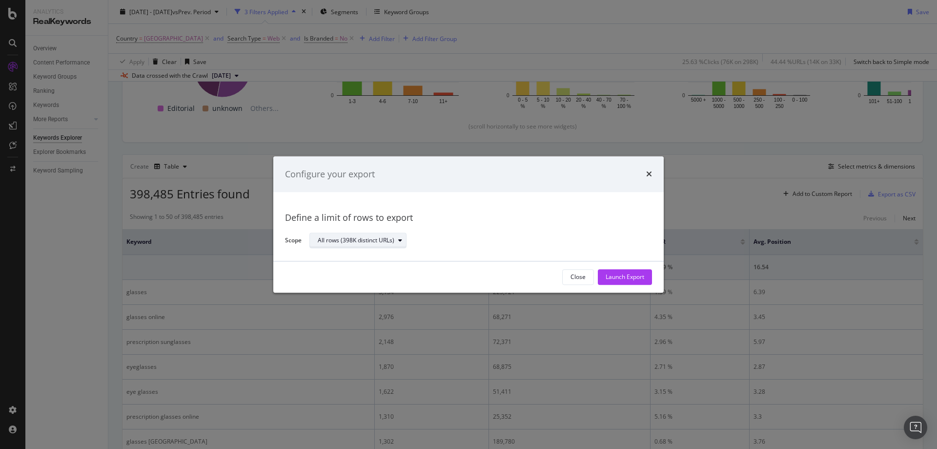
click at [384, 244] on div "All rows (398K distinct URLs)" at bounding box center [356, 241] width 77 height 6
click at [388, 238] on div "All rows (398K distinct URLs)" at bounding box center [356, 241] width 77 height 6
click at [619, 274] on div "Launch Export" at bounding box center [625, 277] width 39 height 8
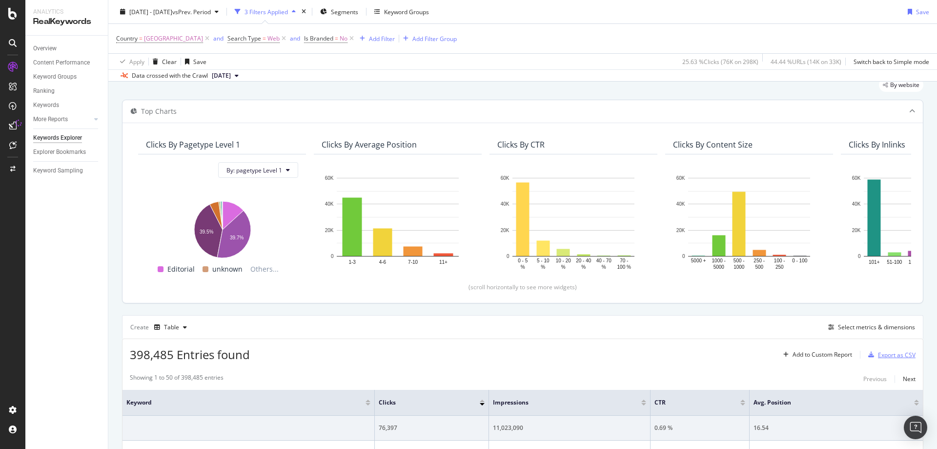
scroll to position [0, 0]
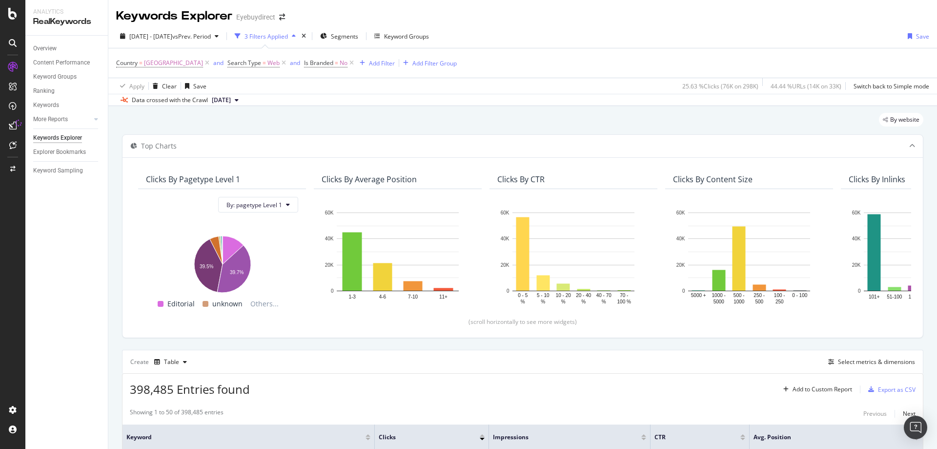
click at [721, 28] on div "[DATE] - [DATE] vs Prev. Period 3 Filters Applied Segments Keyword Groups Save …" at bounding box center [522, 65] width 829 height 82
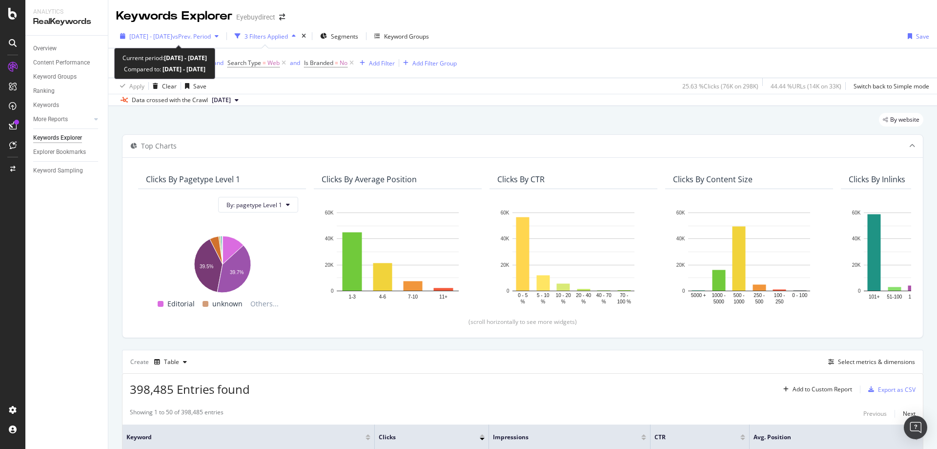
click at [173, 31] on div "[DATE] - [DATE] vs Prev. Period" at bounding box center [169, 36] width 106 height 15
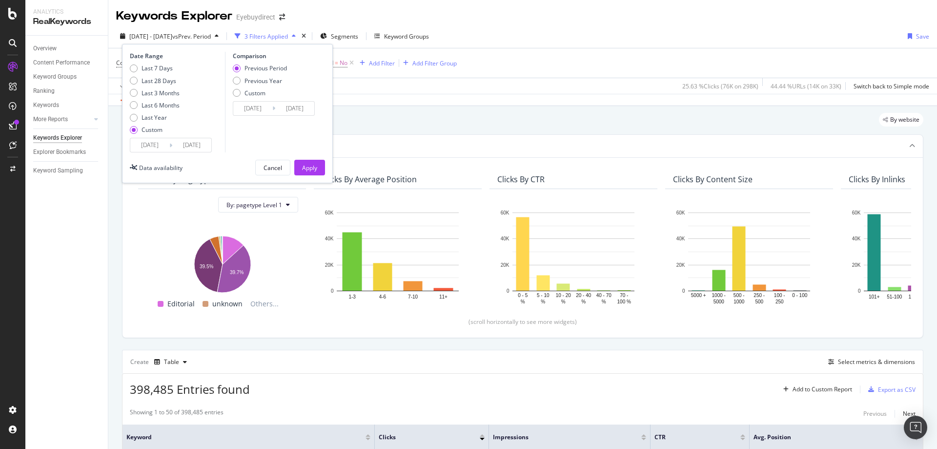
click at [149, 145] on input "[DATE]" at bounding box center [149, 145] width 39 height 14
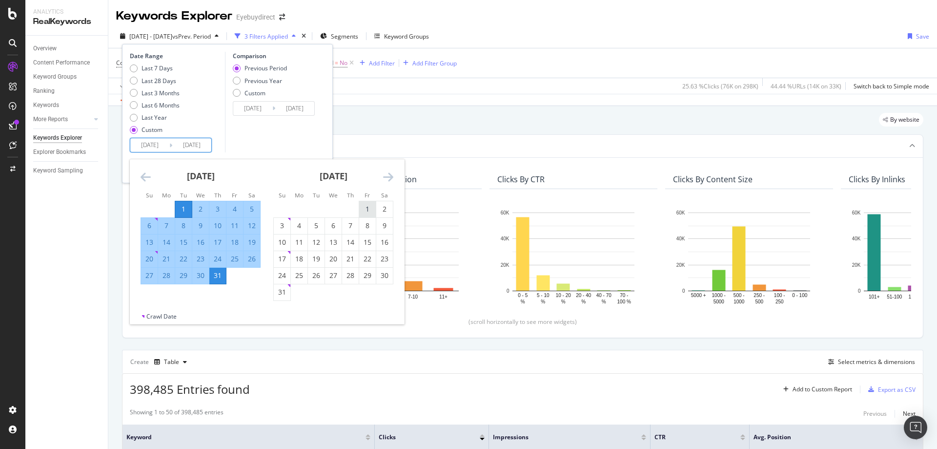
click at [369, 205] on div "1" at bounding box center [367, 209] width 17 height 10
type input "[DATE]"
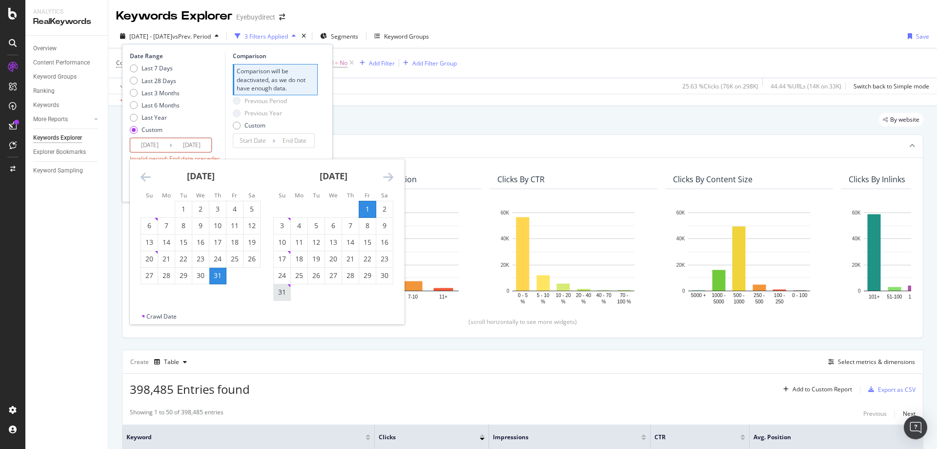
click at [284, 291] on div "31" at bounding box center [282, 292] width 17 height 10
type input "[DATE]"
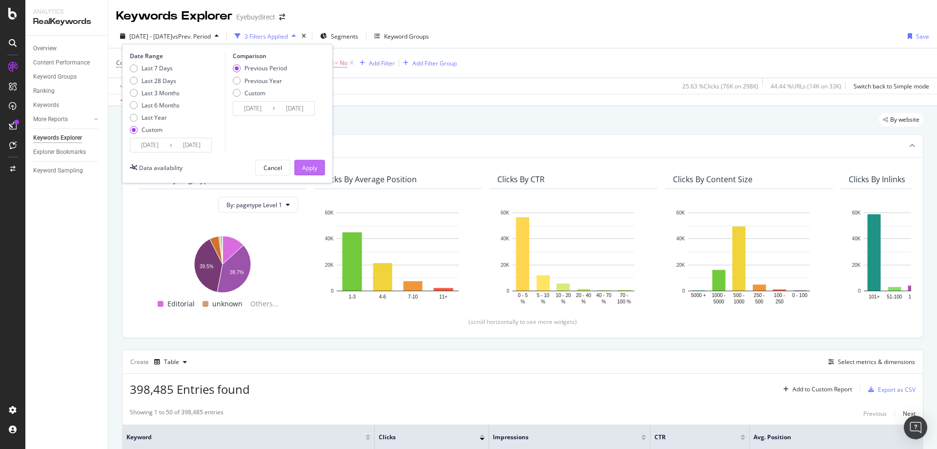
click at [307, 164] on div "Apply" at bounding box center [309, 168] width 15 height 8
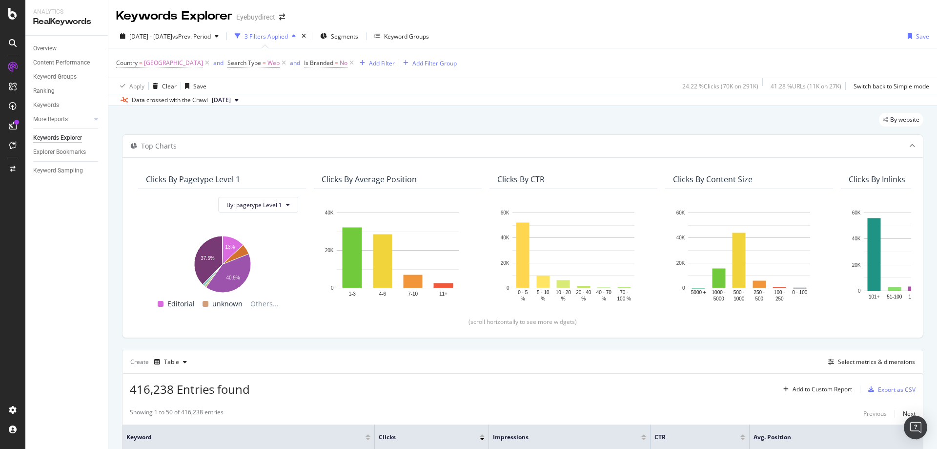
click at [451, 117] on div "By website" at bounding box center [522, 123] width 801 height 21
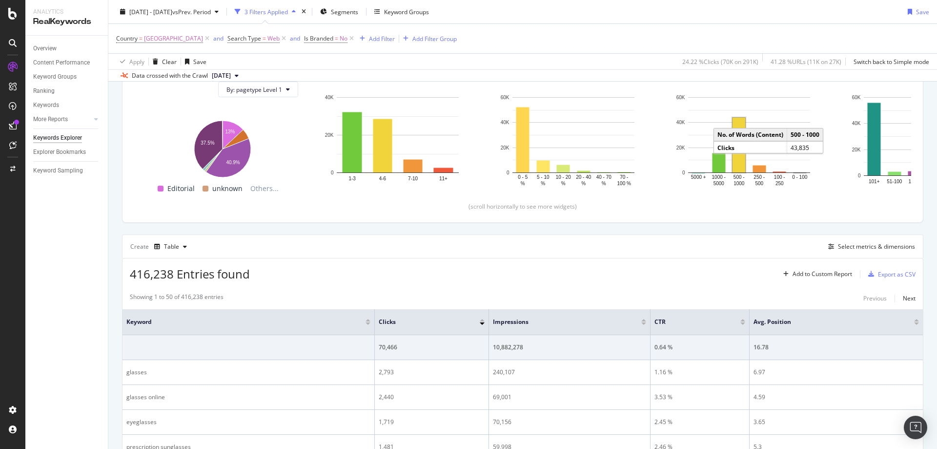
scroll to position [195, 0]
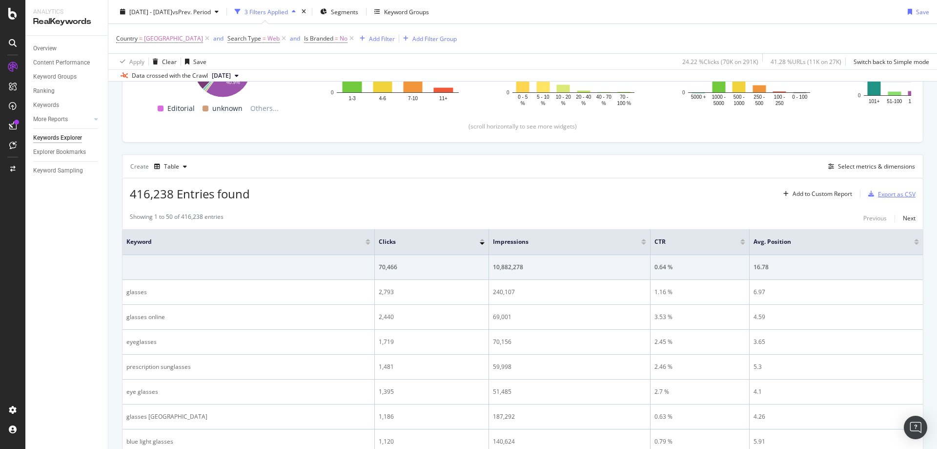
click at [889, 192] on div "Export as CSV" at bounding box center [897, 194] width 38 height 8
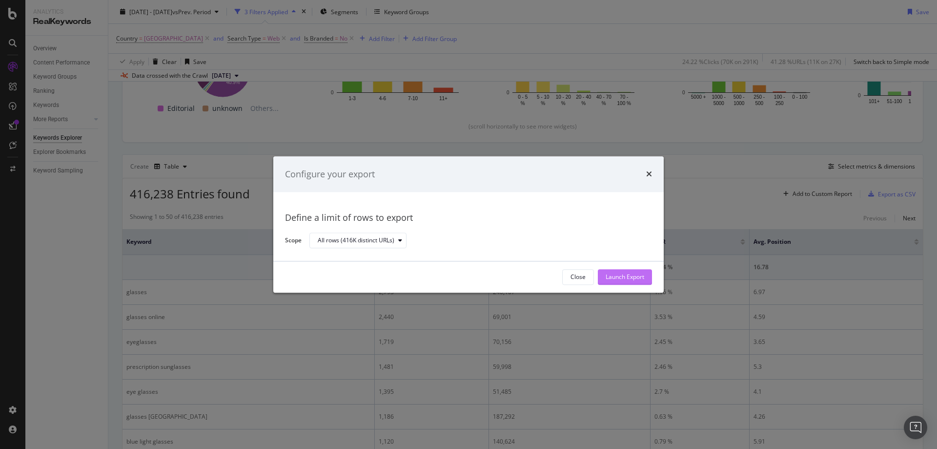
click at [627, 276] on div "Launch Export" at bounding box center [625, 277] width 39 height 8
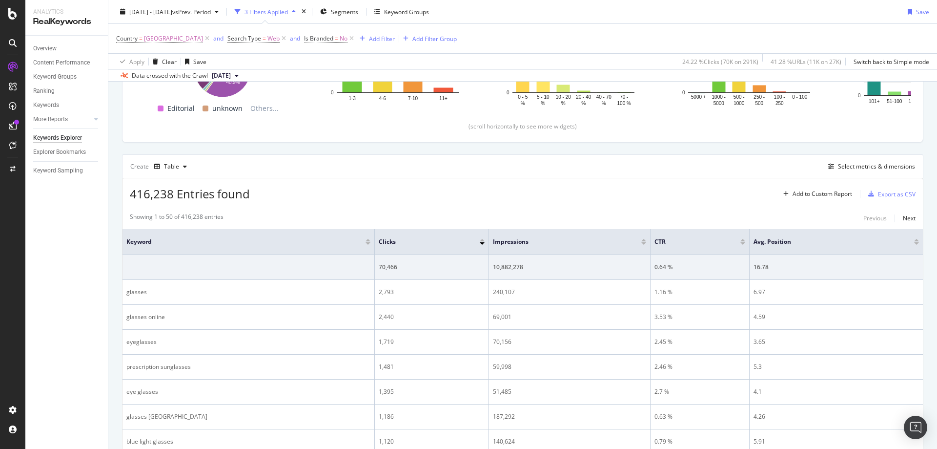
click at [382, 176] on div "Create Table Select metrics & dimensions" at bounding box center [522, 165] width 801 height 23
click at [494, 190] on div "416,238 Entries found Add to Custom Report Export as CSV" at bounding box center [523, 190] width 800 height 24
